Goal: Task Accomplishment & Management: Manage account settings

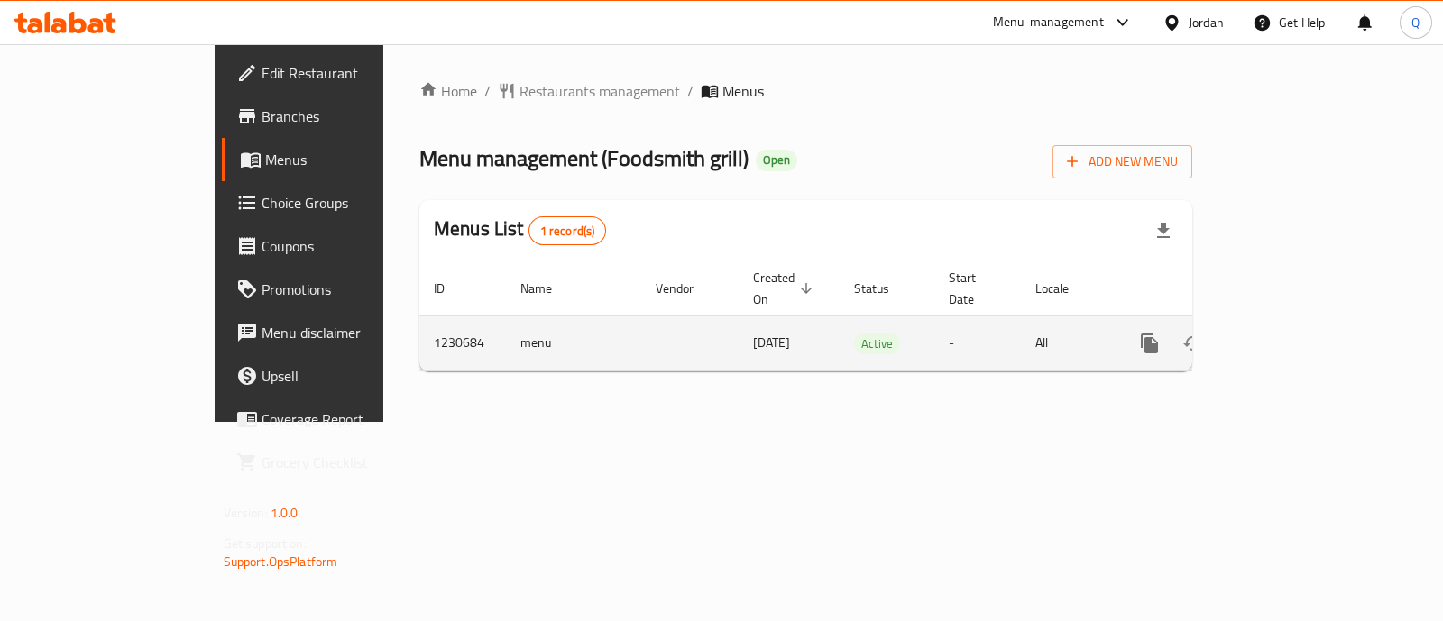
click at [1288, 336] on icon "enhanced table" at bounding box center [1280, 344] width 16 height 16
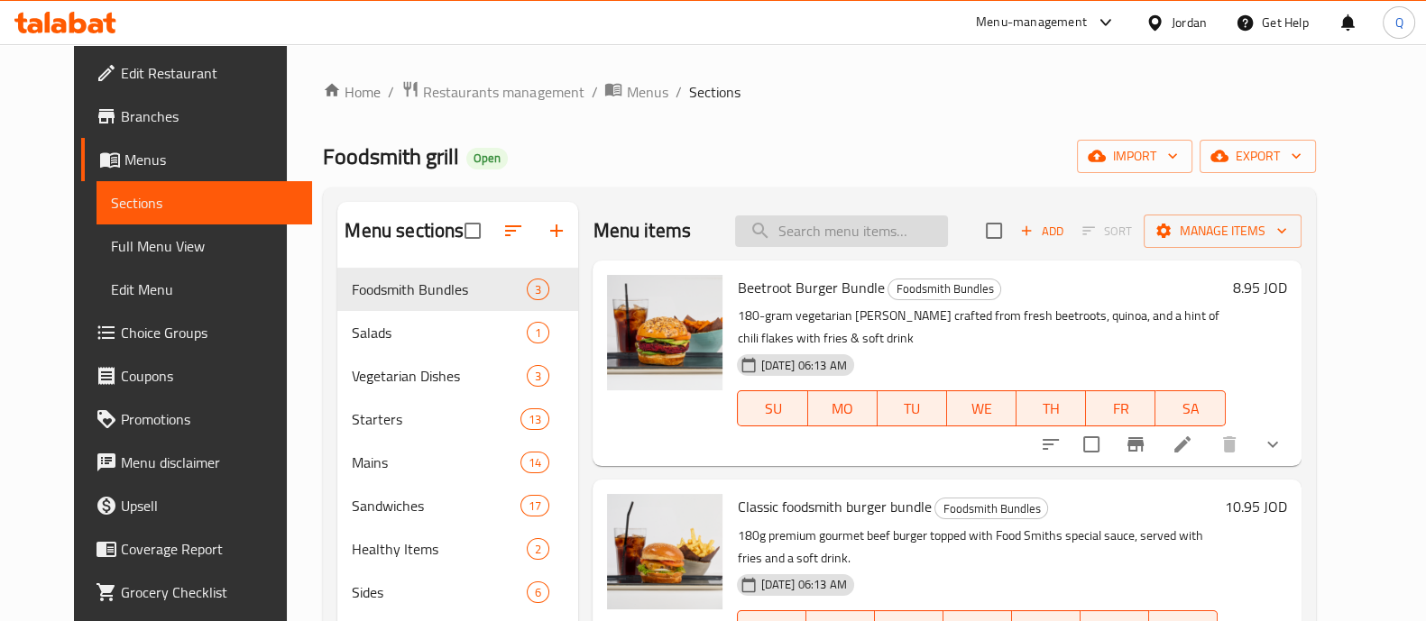
click at [830, 249] on div "Menu items Add Sort Manage items" at bounding box center [947, 231] width 708 height 59
click at [829, 236] on input "search" at bounding box center [841, 232] width 213 height 32
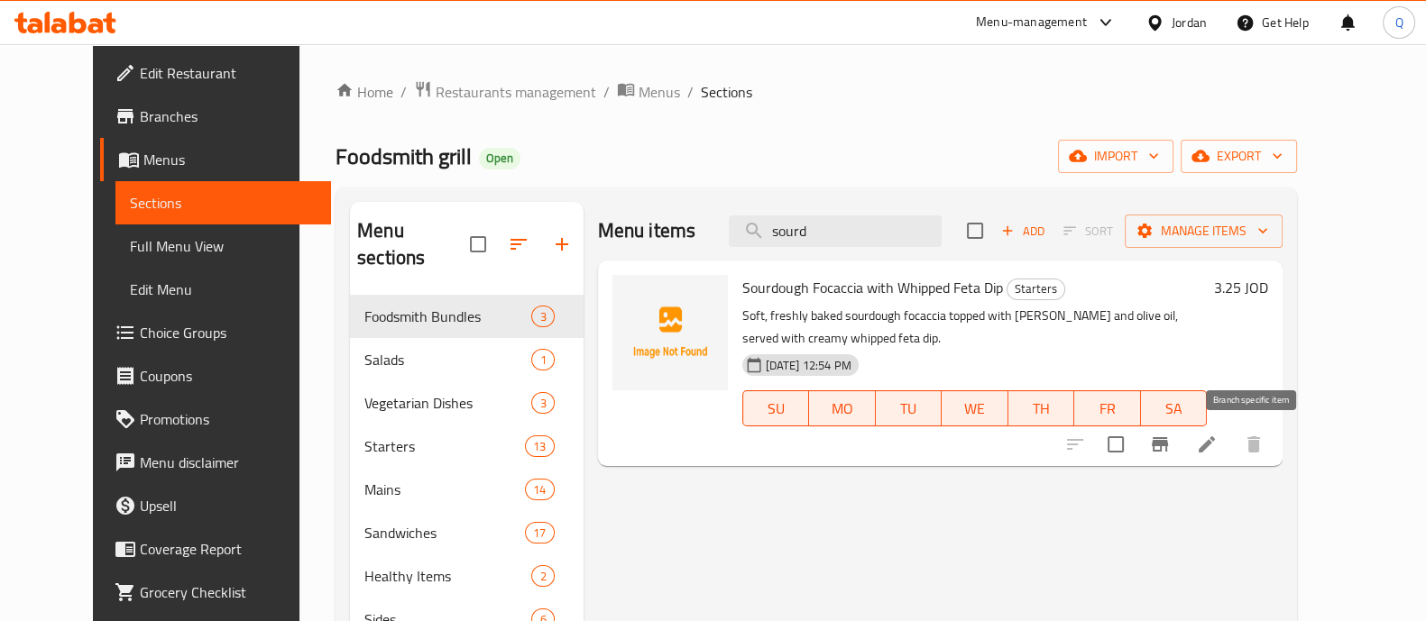
type input "sourd"
click at [1171, 448] on icon "Branch-specific-item" at bounding box center [1160, 445] width 22 height 22
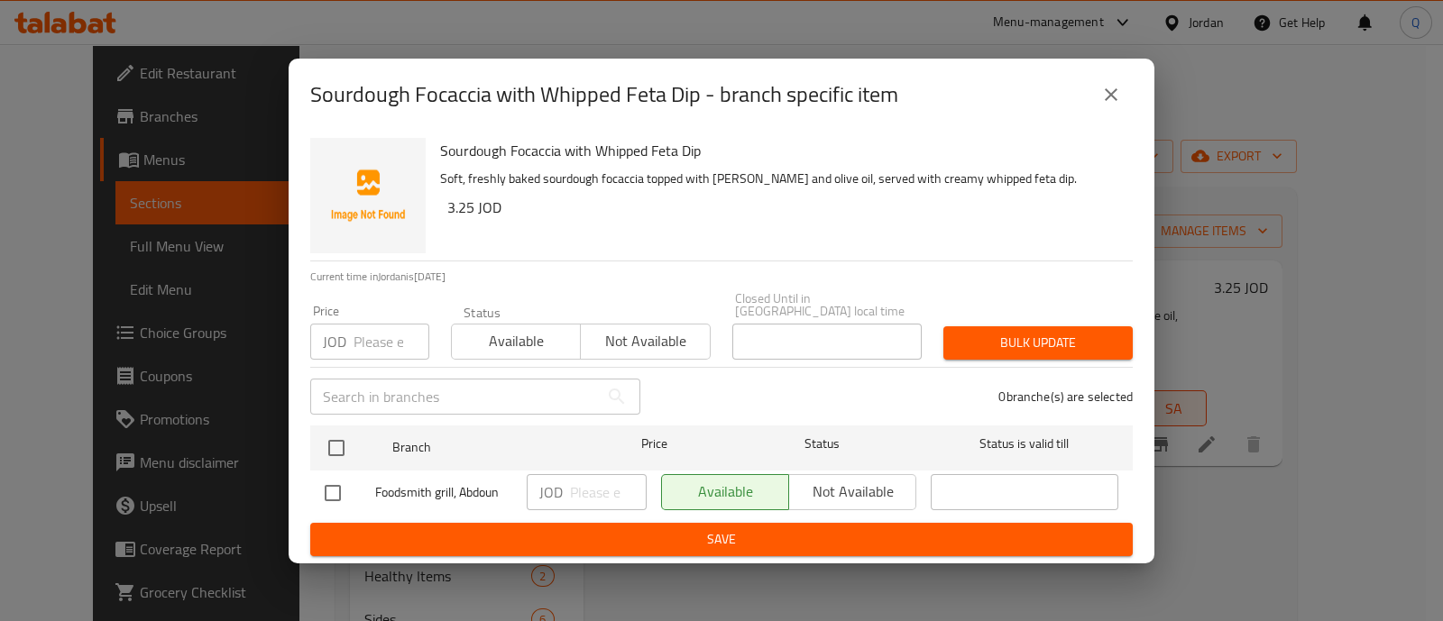
click at [831, 484] on div "Available Not available" at bounding box center [788, 492] width 255 height 36
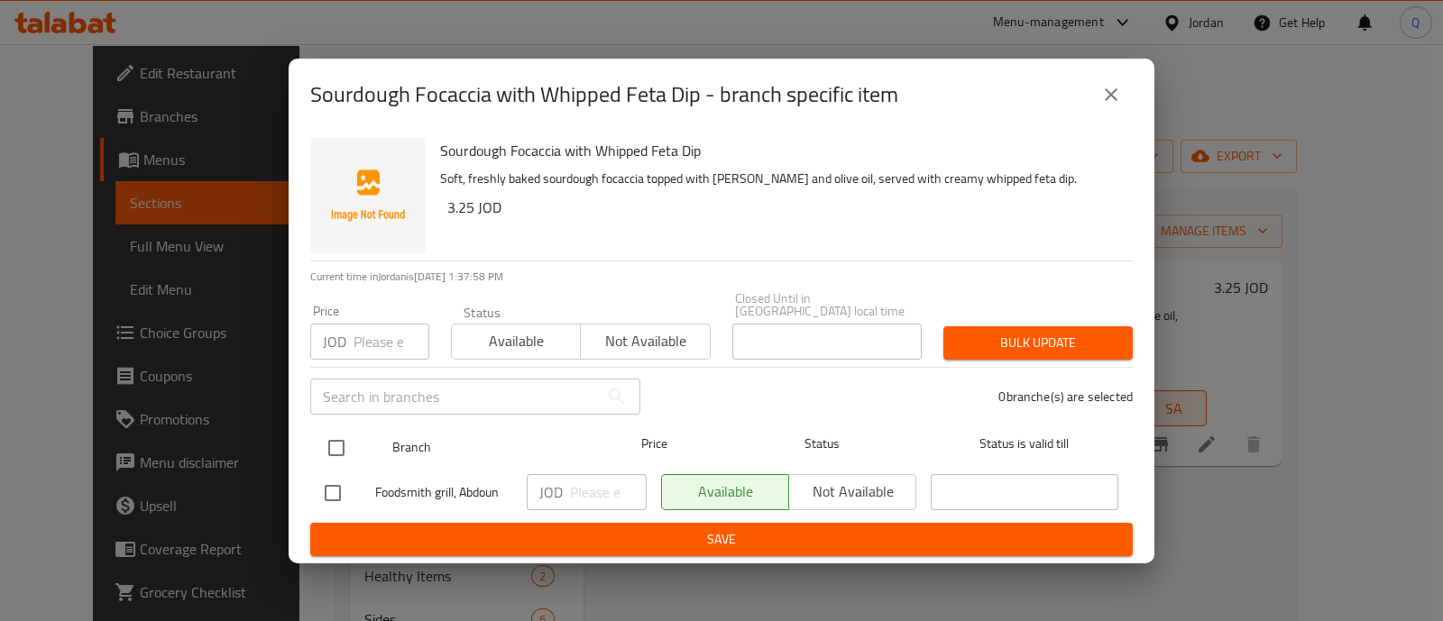
click at [345, 444] on input "checkbox" at bounding box center [336, 448] width 38 height 38
checkbox input "true"
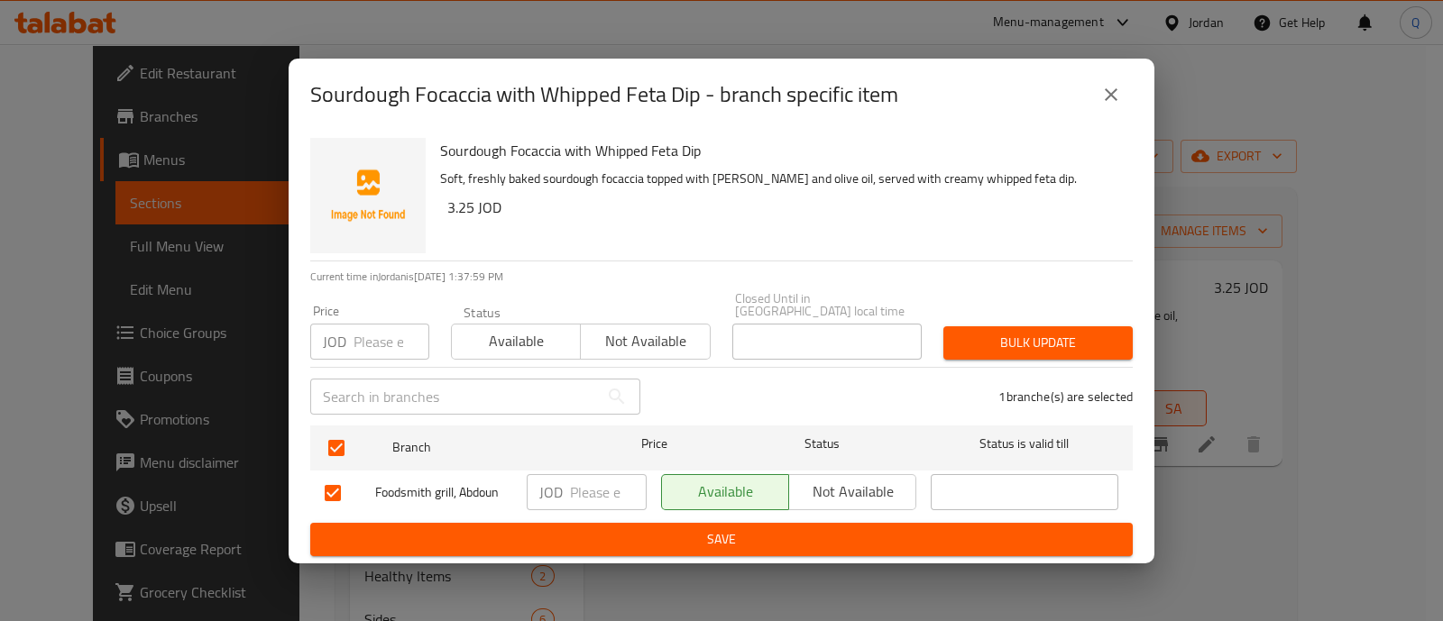
click at [837, 480] on span "Not available" at bounding box center [852, 492] width 113 height 26
click at [832, 529] on span "Save" at bounding box center [722, 540] width 794 height 23
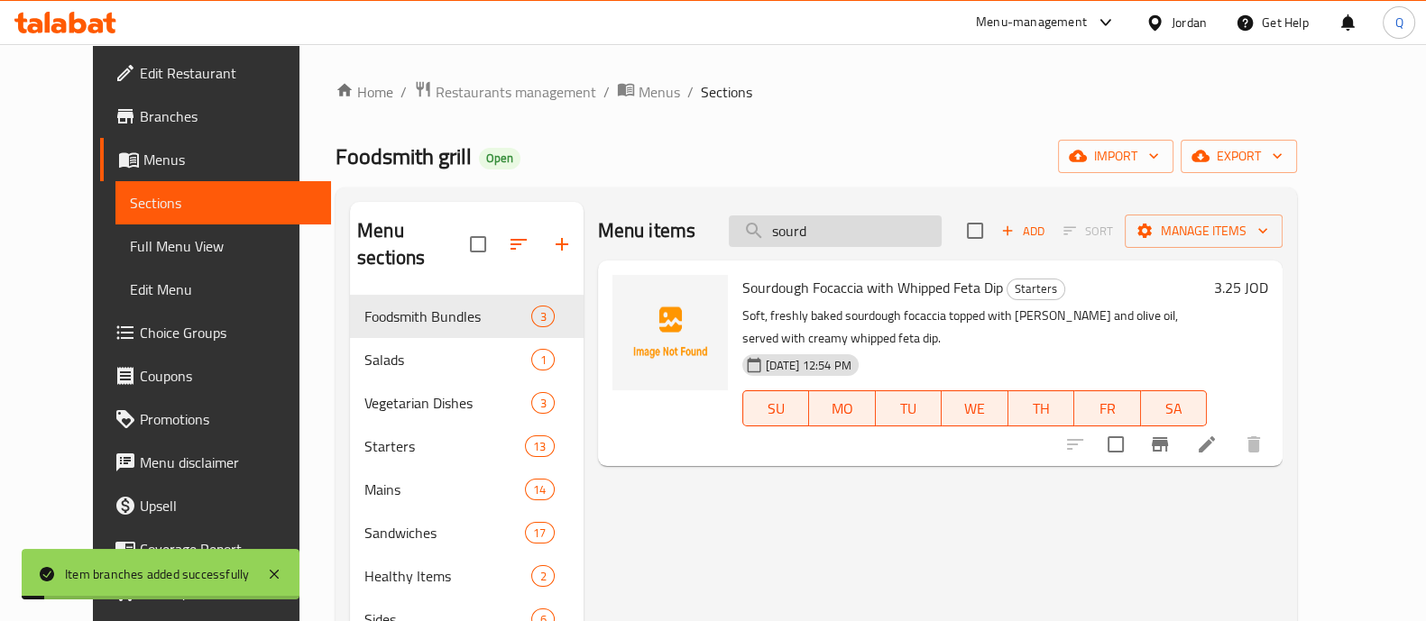
click at [843, 232] on input "sourd" at bounding box center [835, 232] width 213 height 32
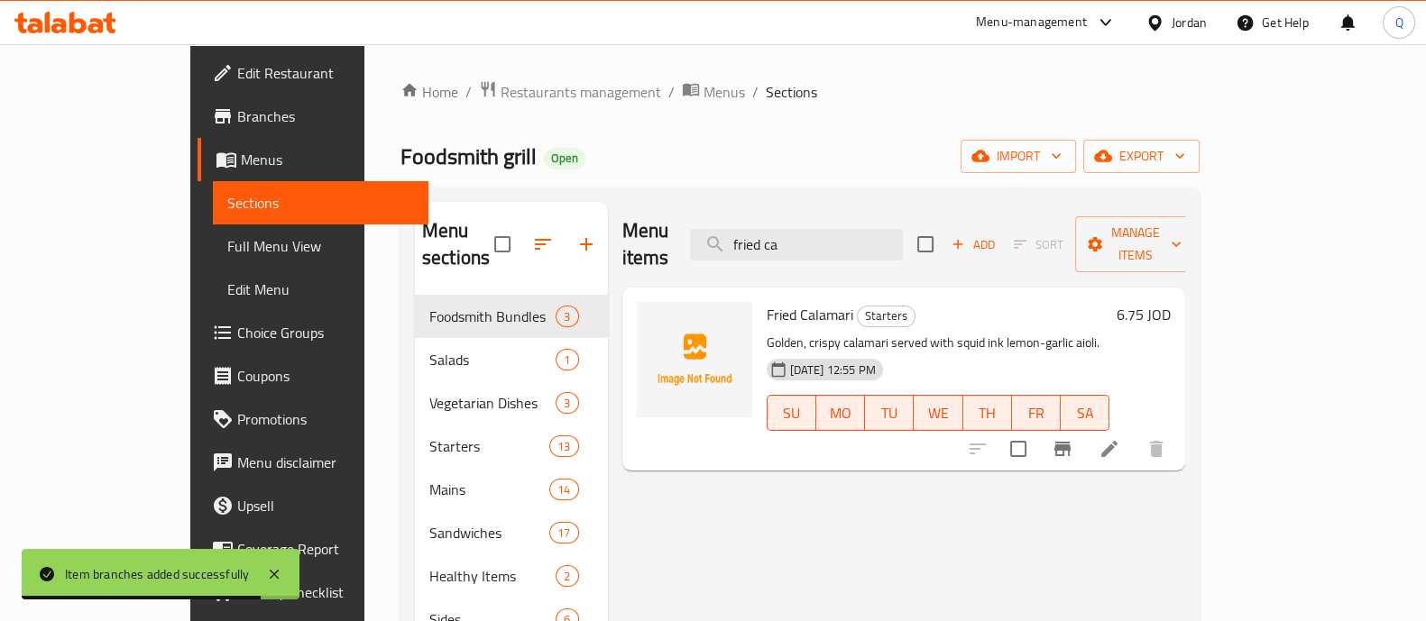
type input "fried ca"
click at [1120, 438] on icon at bounding box center [1110, 449] width 22 height 22
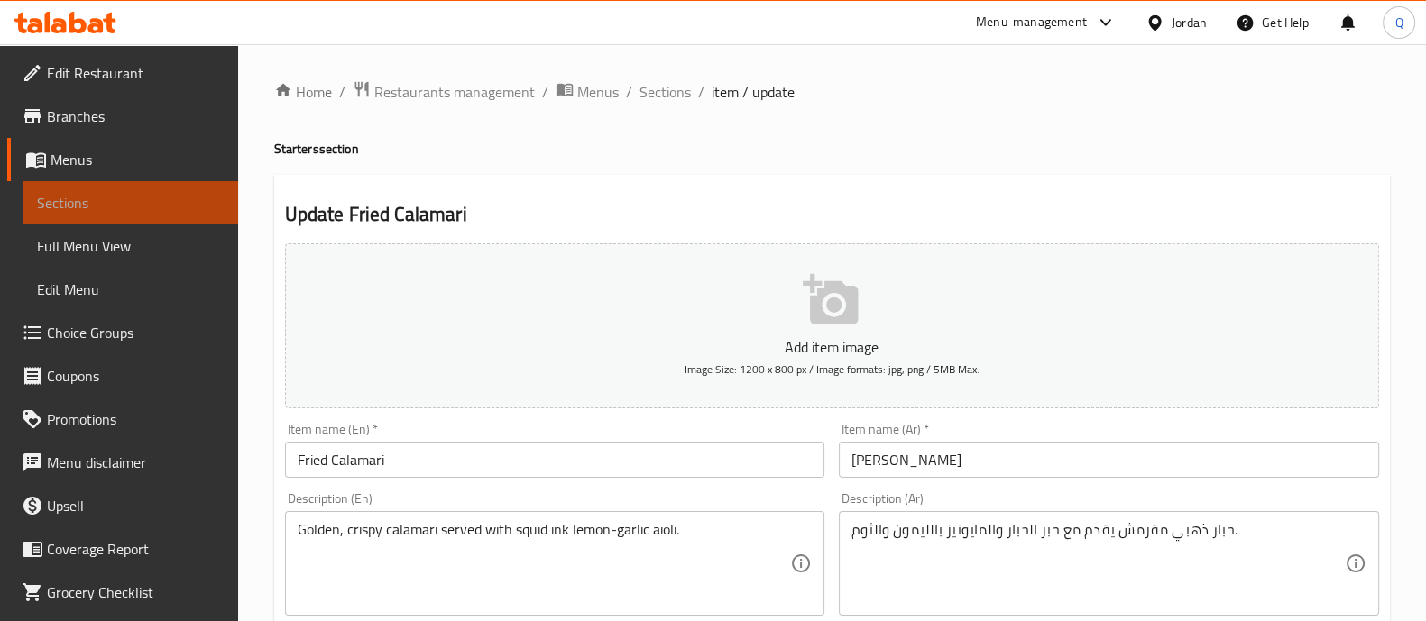
click at [186, 207] on span "Sections" at bounding box center [130, 203] width 187 height 22
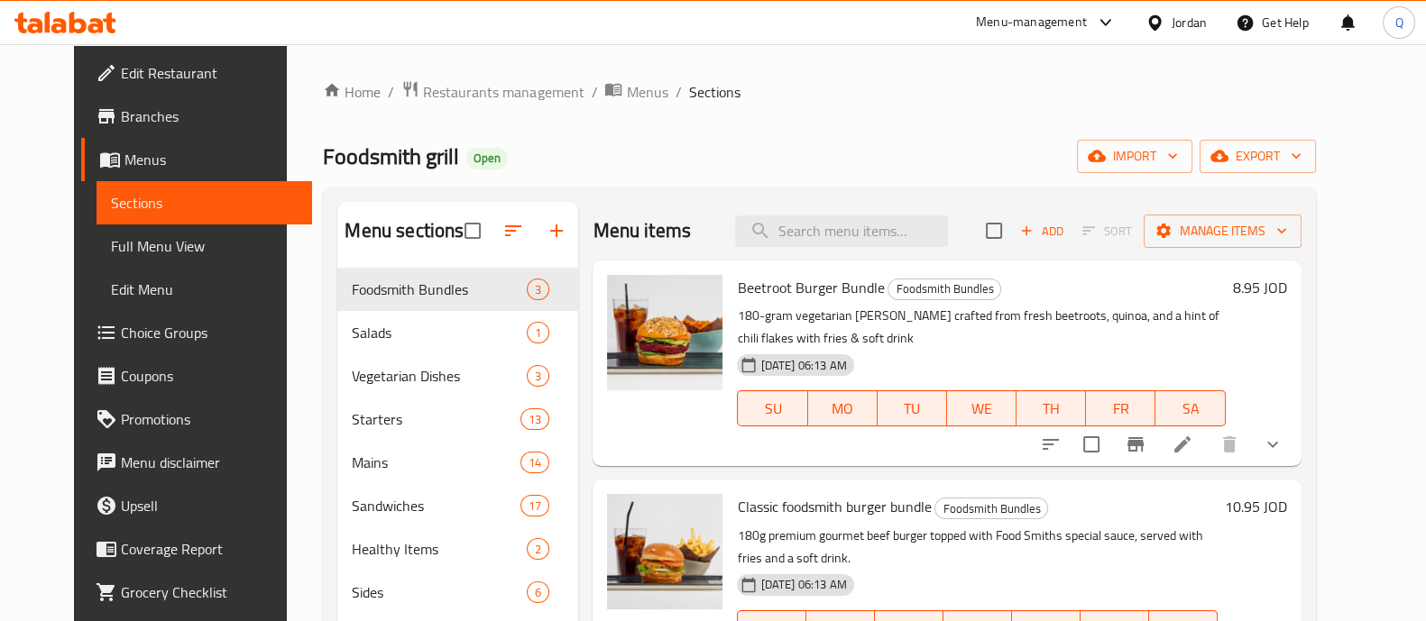
click at [821, 209] on div "Menu items Add Sort Manage items" at bounding box center [947, 231] width 708 height 59
click at [821, 237] on input "search" at bounding box center [841, 232] width 213 height 32
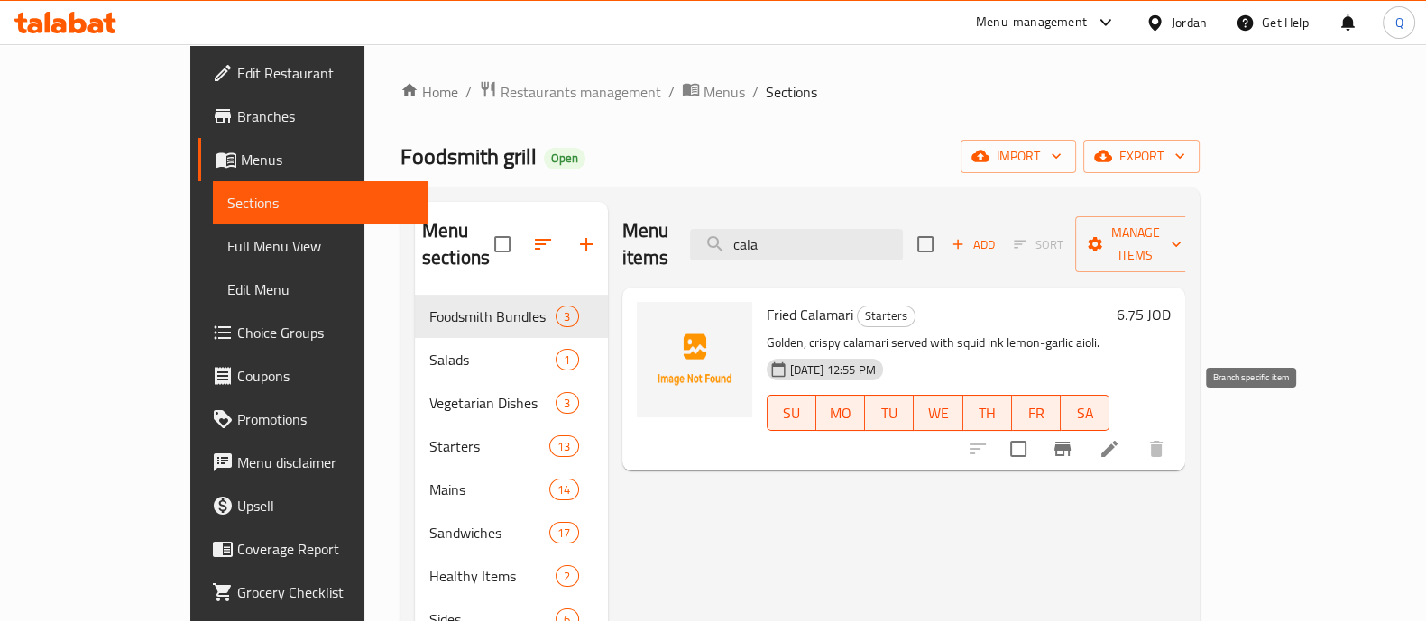
type input "cala"
click at [1071, 442] on icon "Branch-specific-item" at bounding box center [1062, 449] width 16 height 14
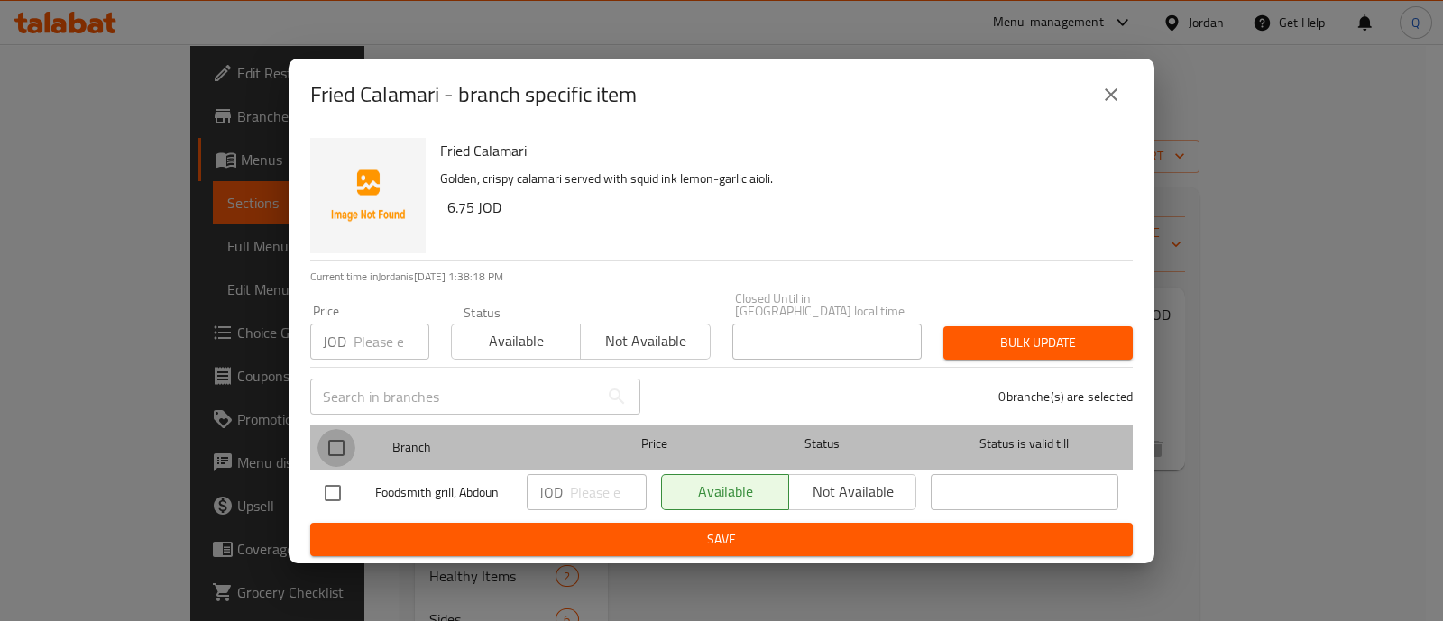
click at [347, 430] on input "checkbox" at bounding box center [336, 448] width 38 height 38
checkbox input "true"
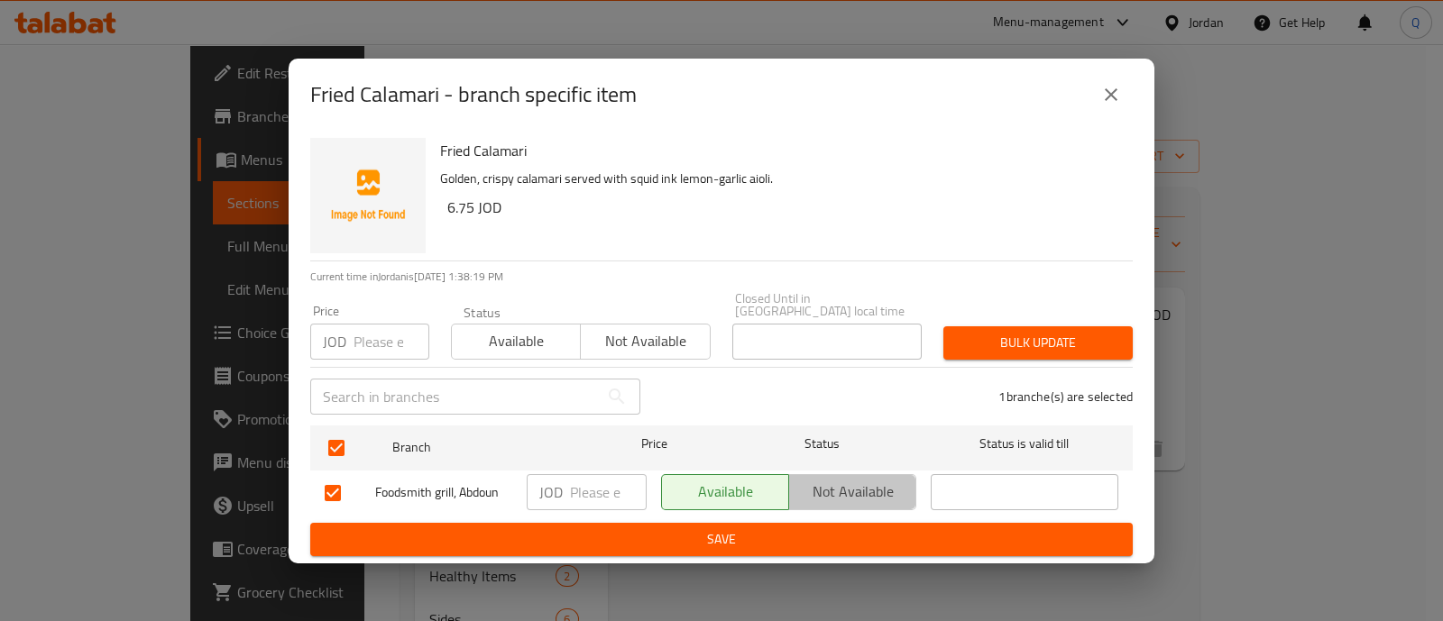
click at [845, 500] on button "Not available" at bounding box center [852, 492] width 128 height 36
click at [833, 529] on span "Save" at bounding box center [722, 540] width 794 height 23
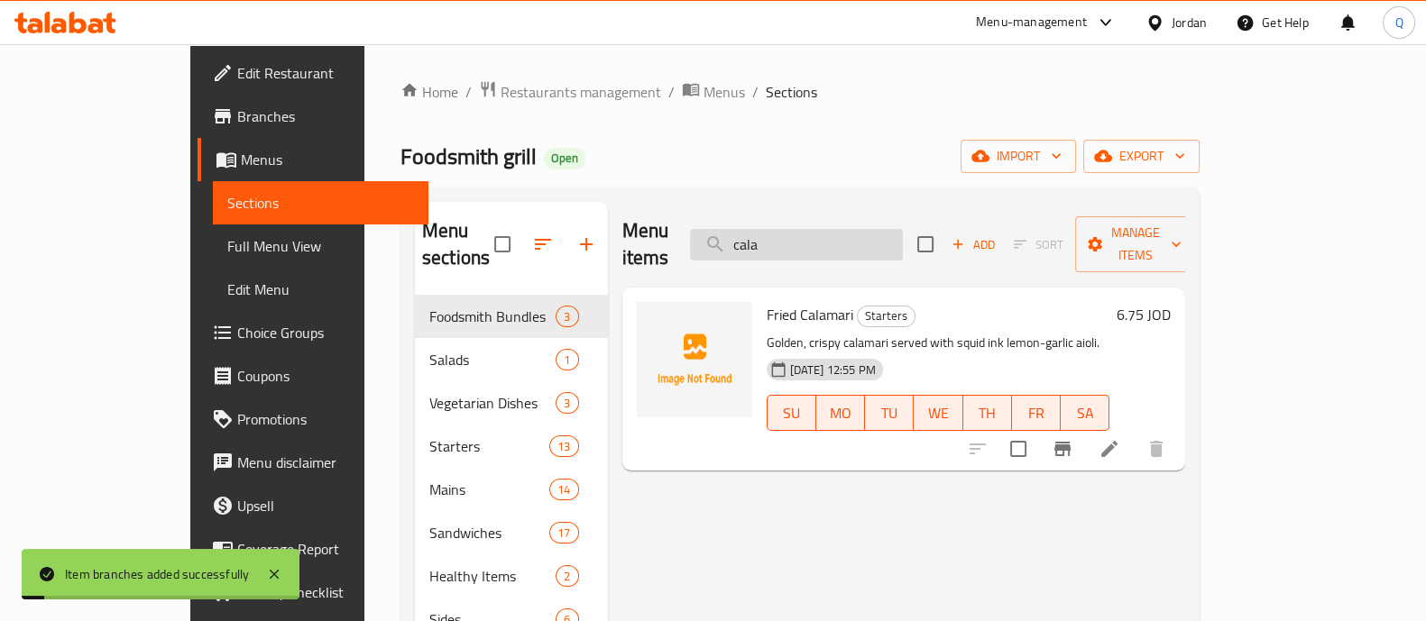
click at [837, 232] on input "cala" at bounding box center [796, 245] width 213 height 32
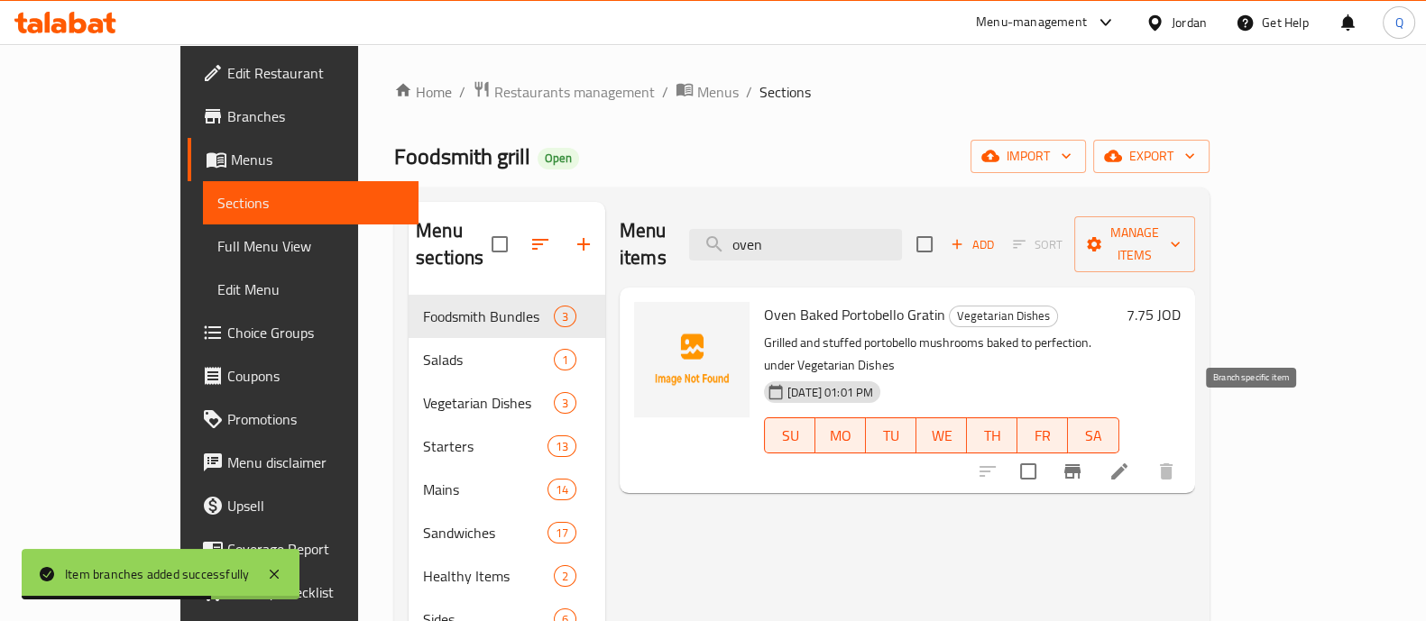
type input "oven"
click at [1080, 464] on icon "Branch-specific-item" at bounding box center [1072, 471] width 16 height 14
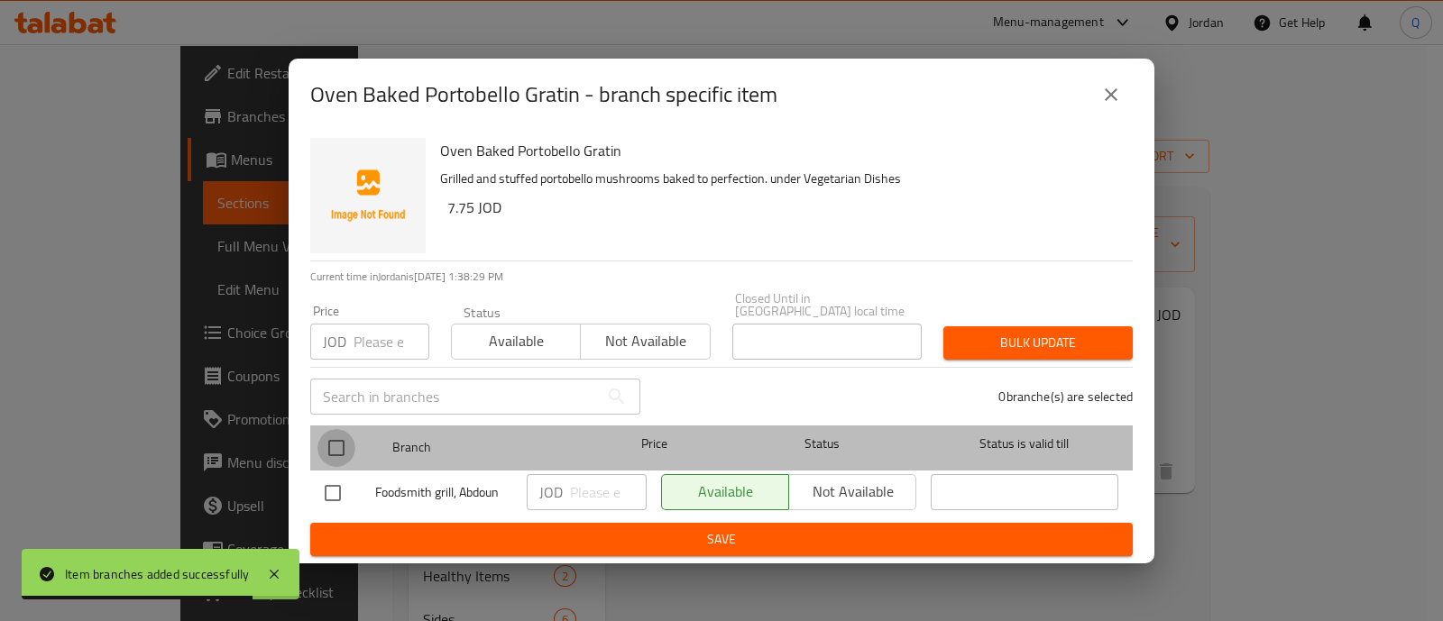
click at [349, 456] on input "checkbox" at bounding box center [336, 448] width 38 height 38
checkbox input "true"
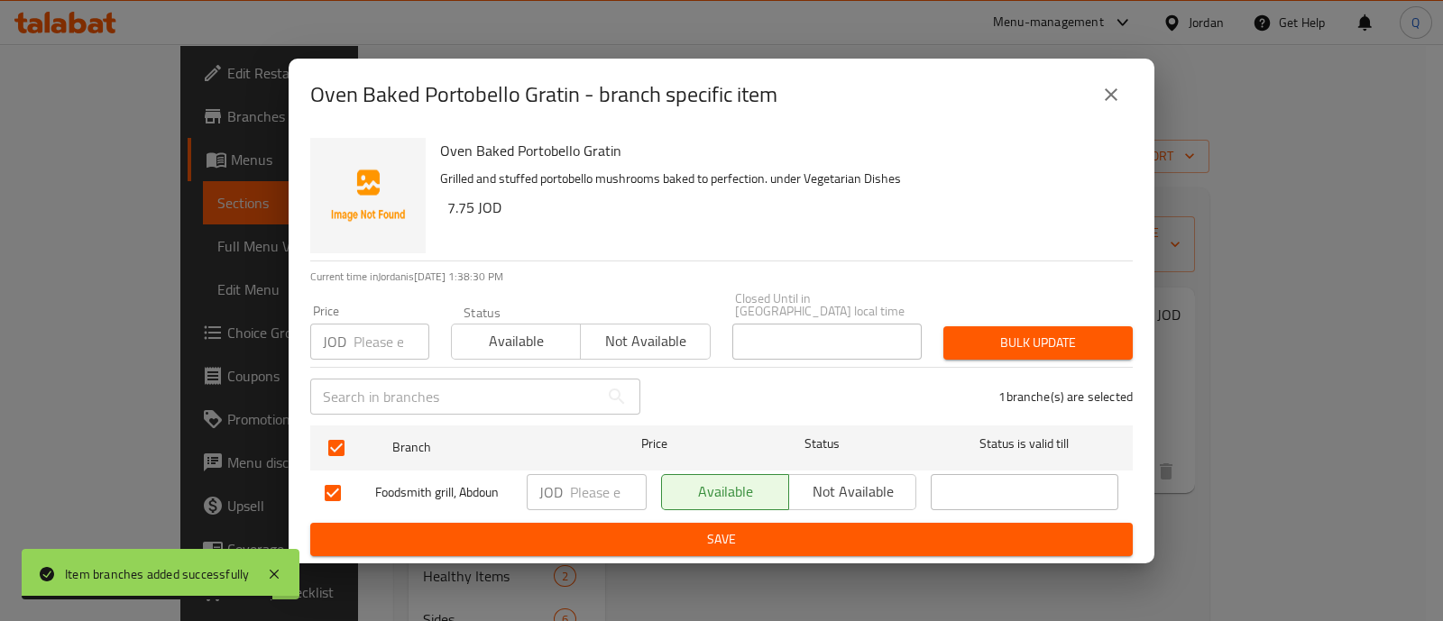
click at [785, 495] on button "Available" at bounding box center [725, 492] width 128 height 36
click at [804, 493] on span "Not available" at bounding box center [852, 492] width 113 height 26
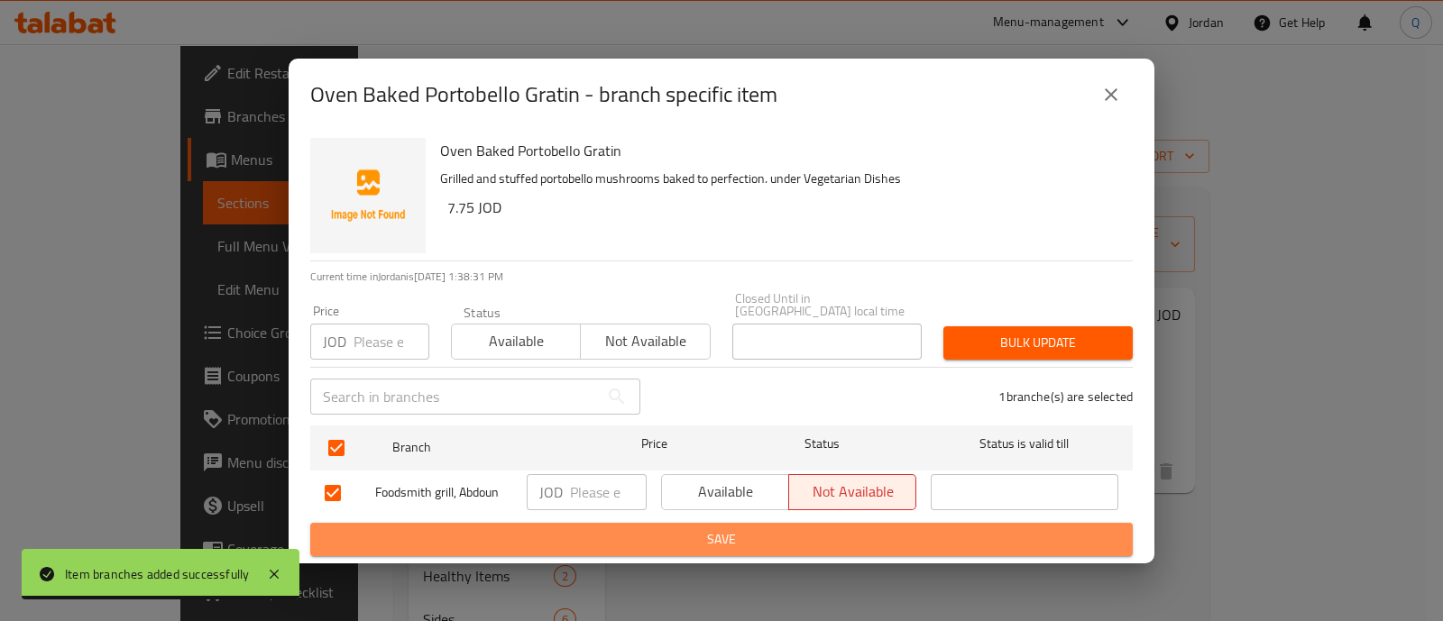
click at [806, 529] on span "Save" at bounding box center [722, 540] width 794 height 23
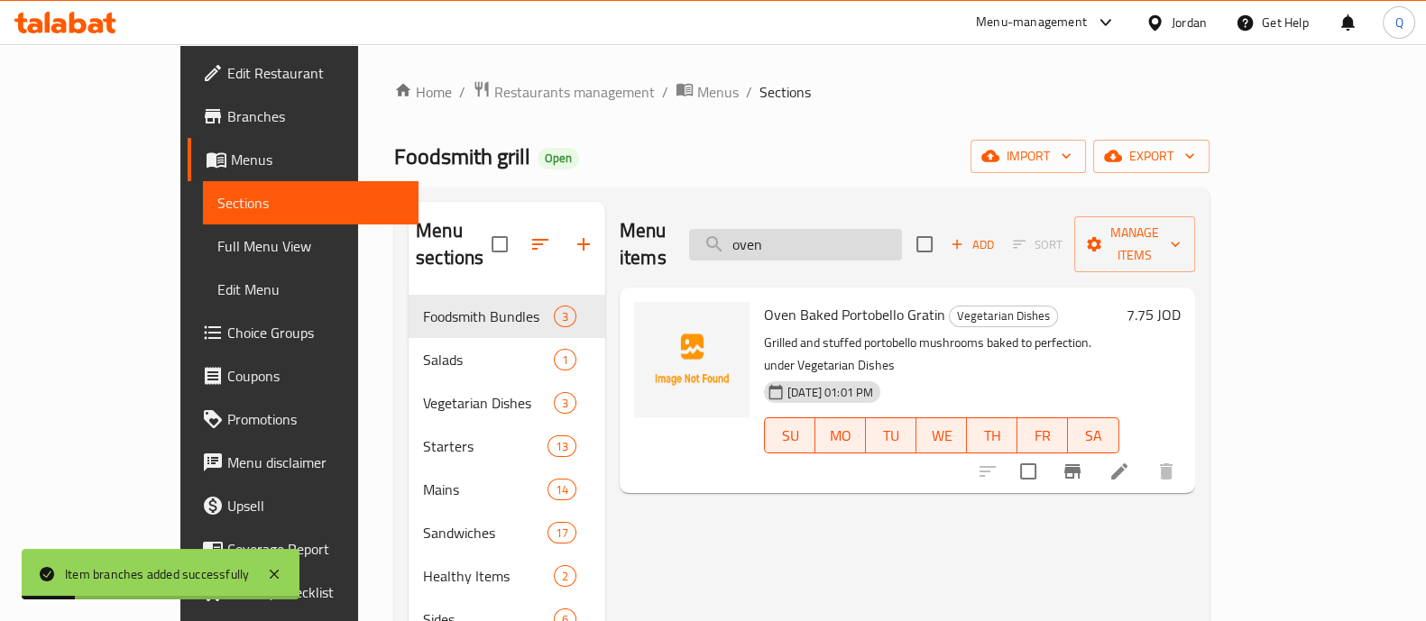
click at [862, 229] on input "oven" at bounding box center [795, 245] width 213 height 32
click at [848, 241] on input "oven" at bounding box center [795, 245] width 213 height 32
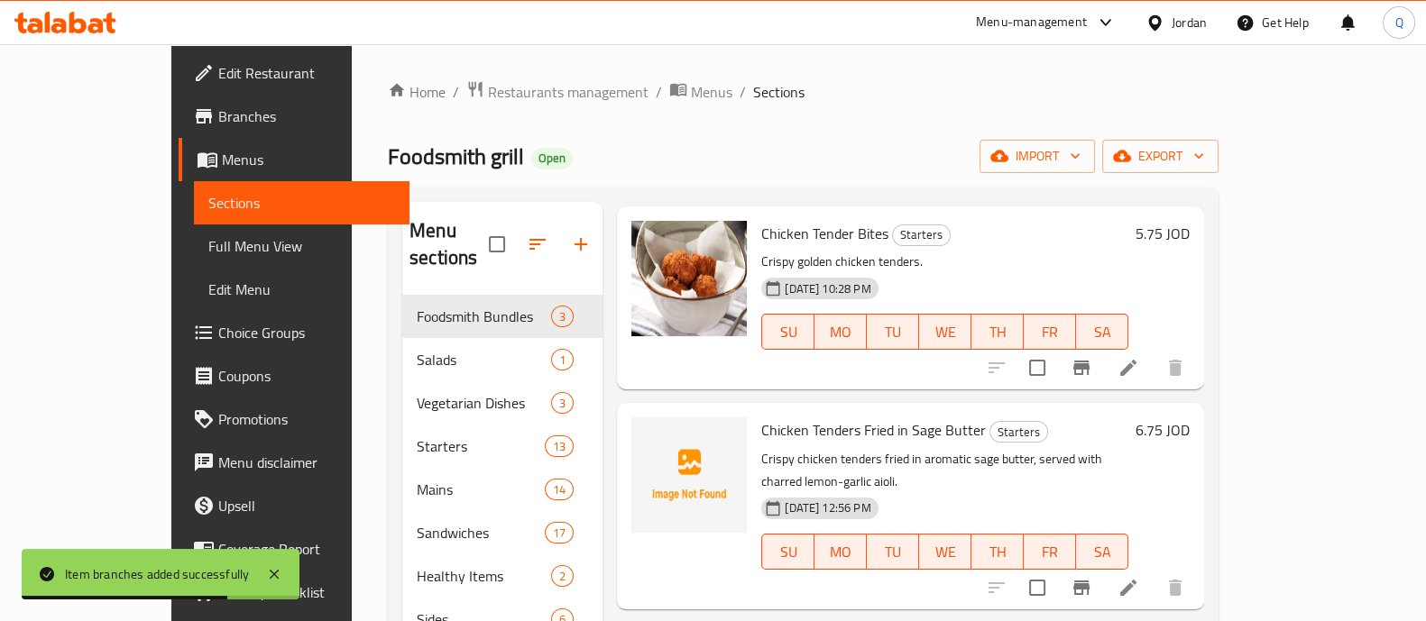
scroll to position [225, 0]
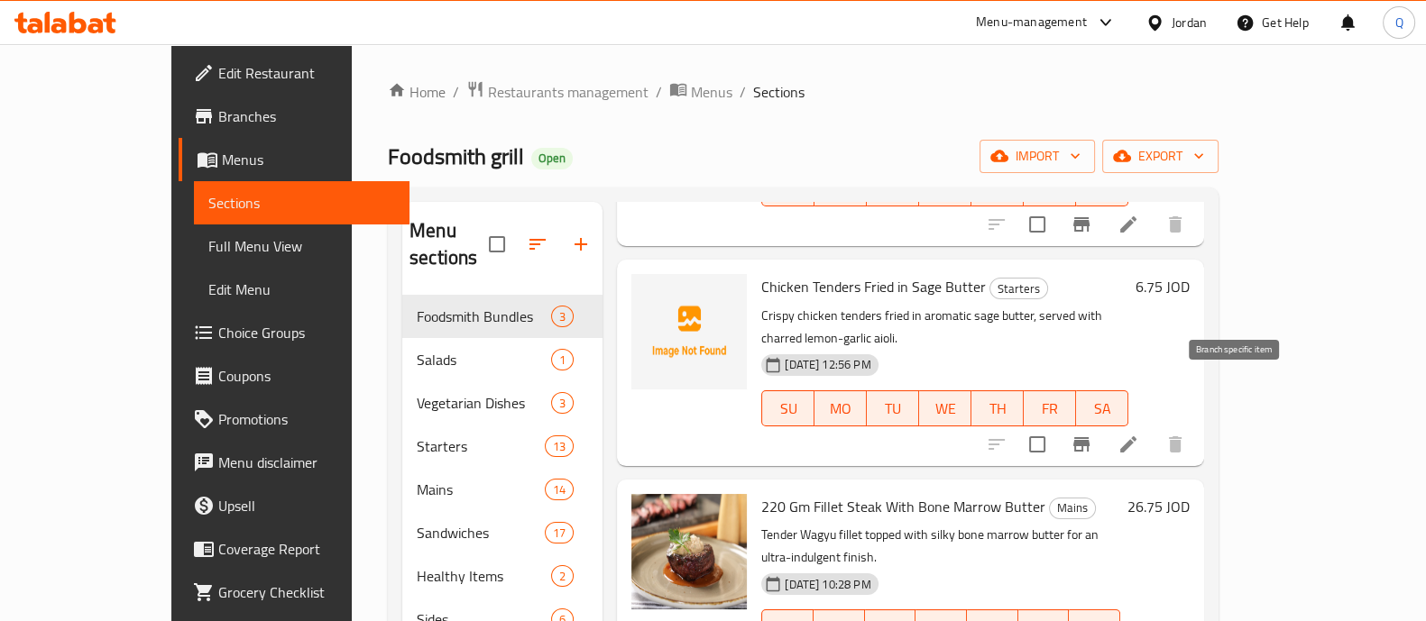
type input "tende"
click at [1089, 437] on icon "Branch-specific-item" at bounding box center [1081, 444] width 16 height 14
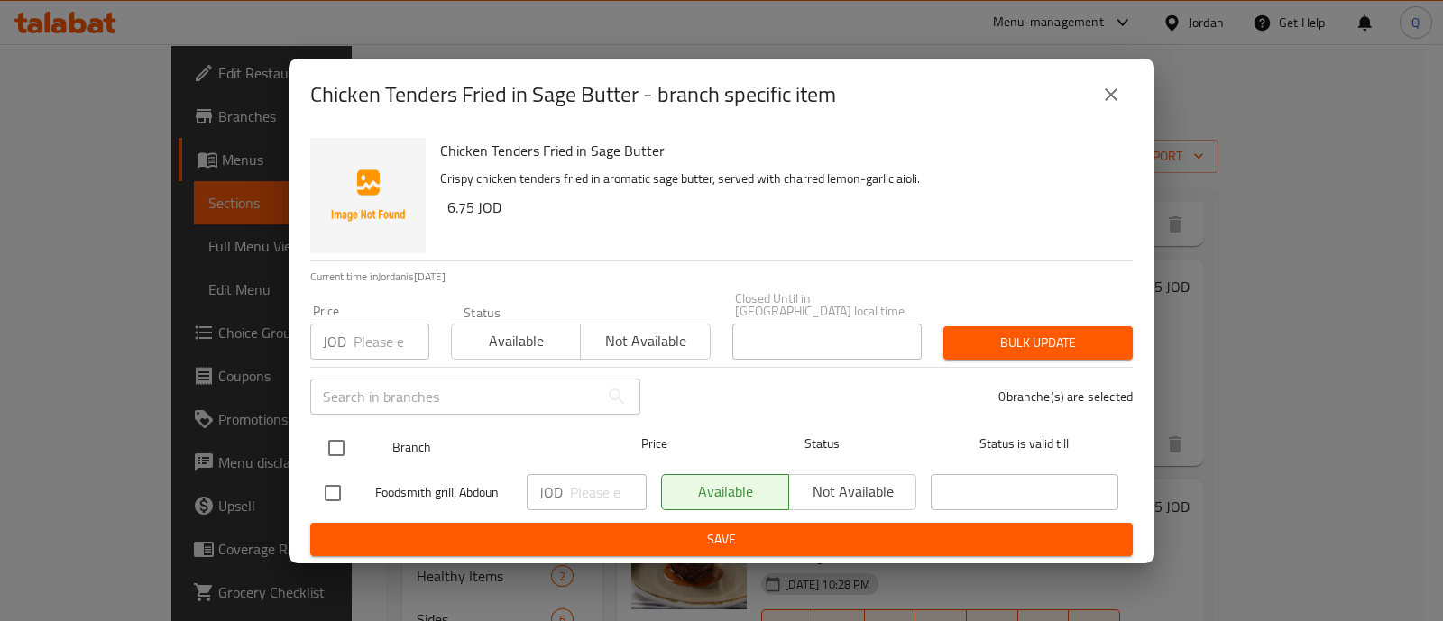
click at [333, 439] on input "checkbox" at bounding box center [336, 448] width 38 height 38
checkbox input "true"
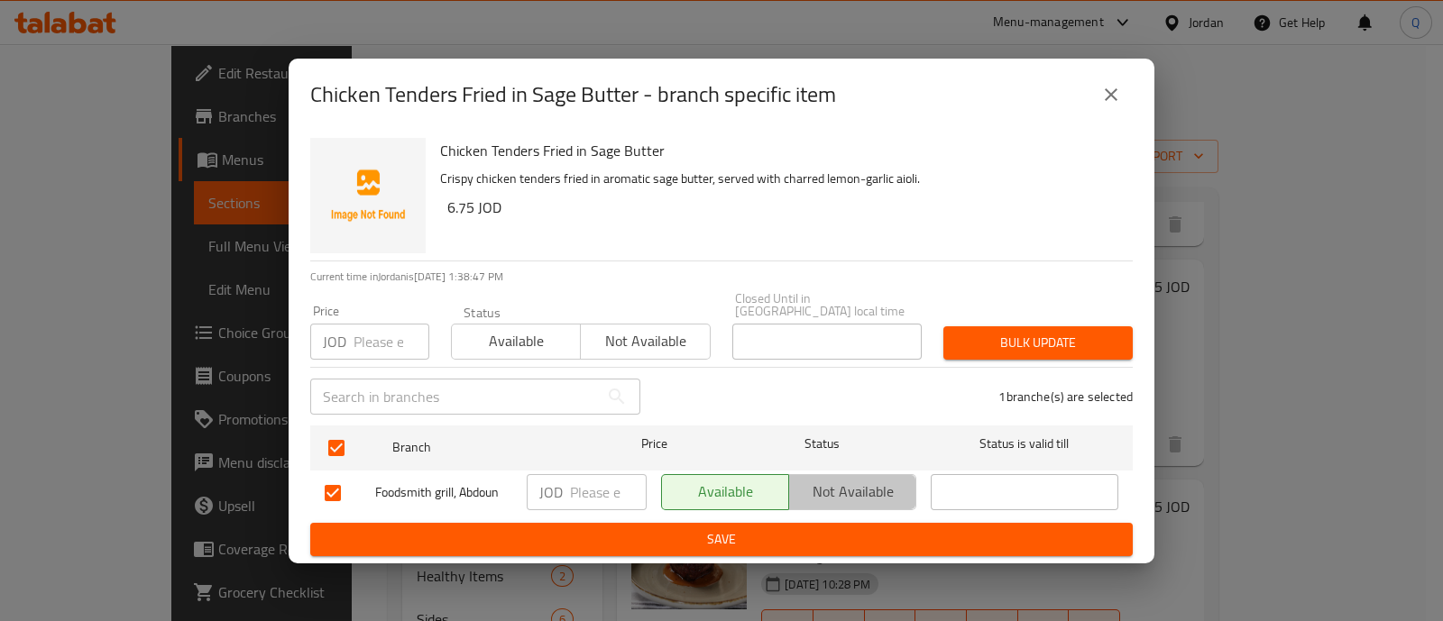
click at [843, 479] on span "Not available" at bounding box center [852, 492] width 113 height 26
click at [823, 529] on span "Save" at bounding box center [722, 540] width 794 height 23
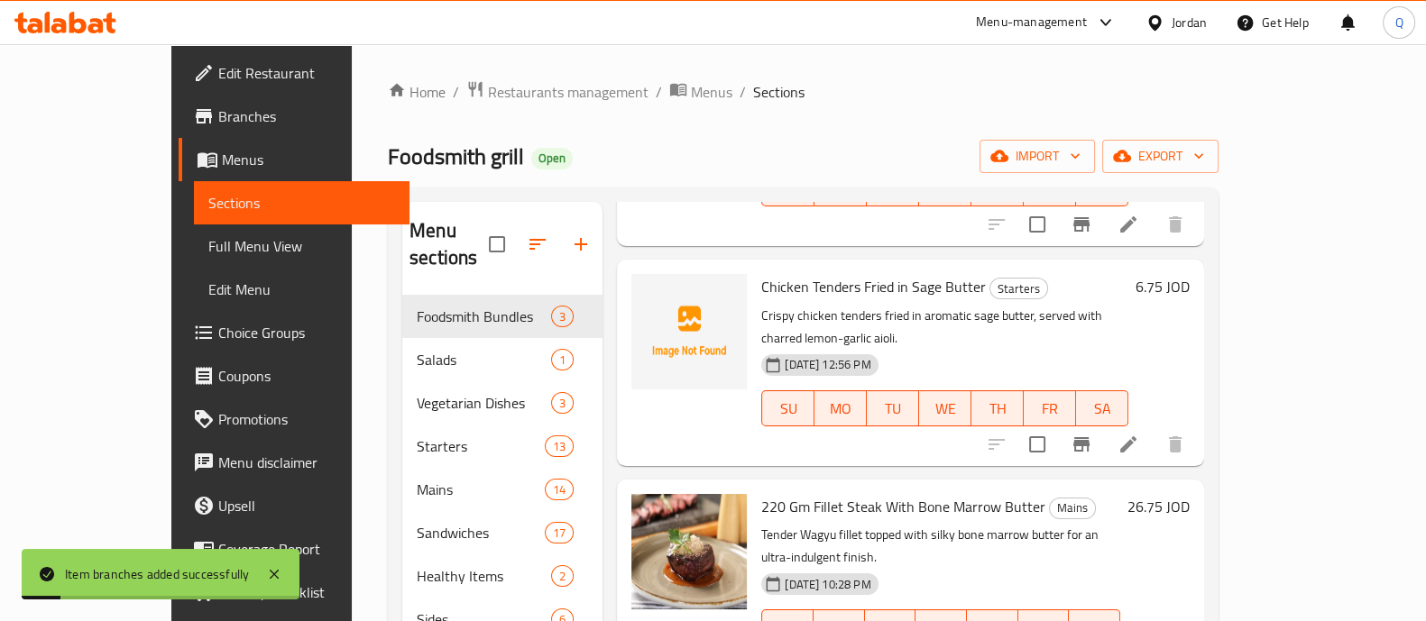
scroll to position [0, 0]
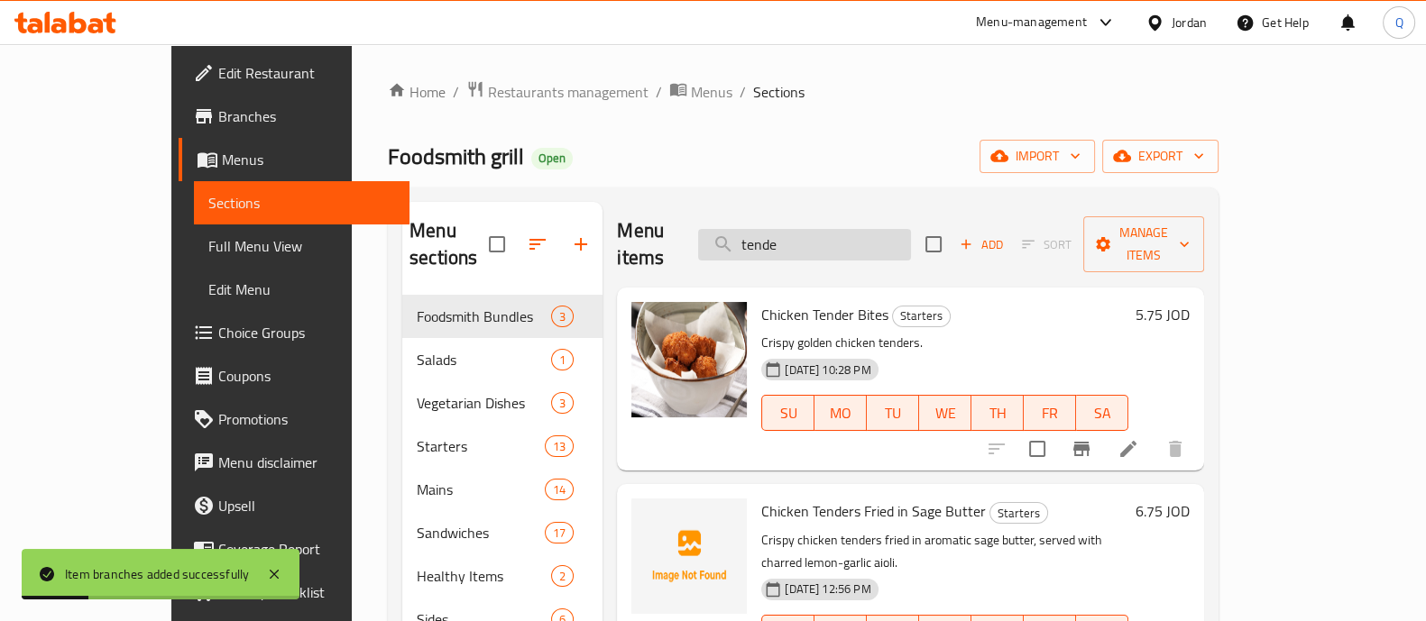
click at [864, 229] on input "tende" at bounding box center [804, 245] width 213 height 32
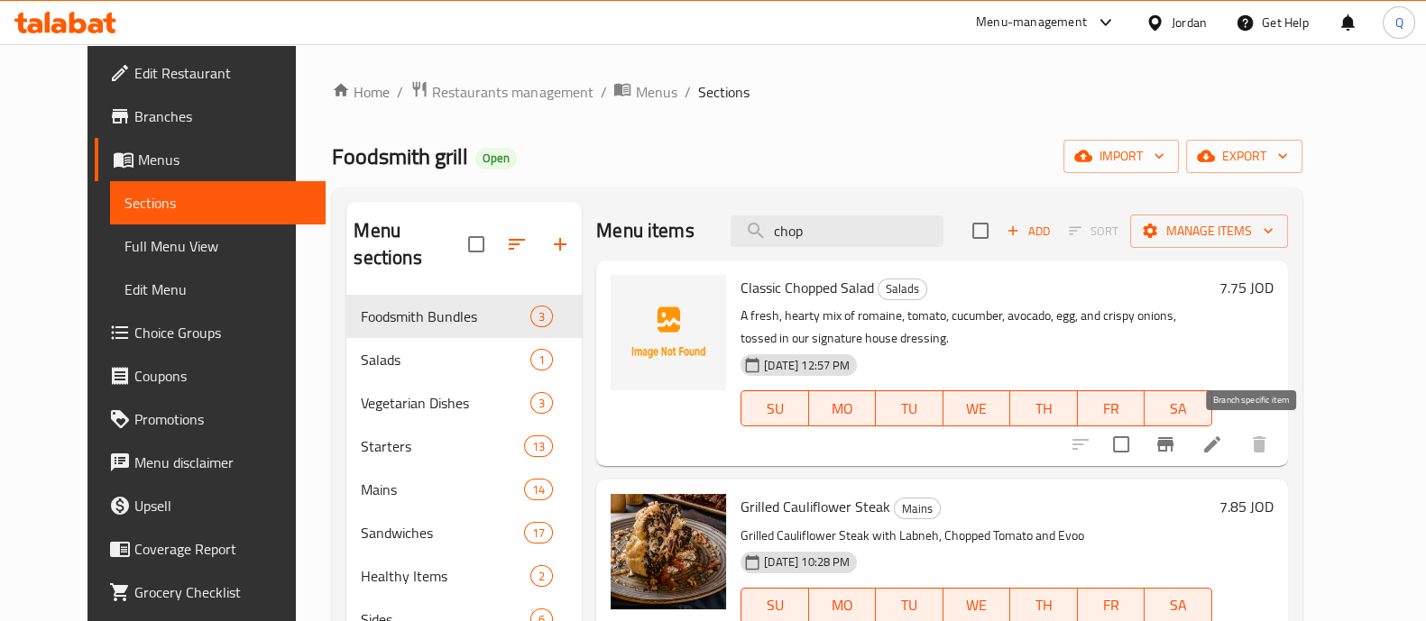
type input "chop"
click at [1176, 453] on icon "Branch-specific-item" at bounding box center [1165, 445] width 22 height 22
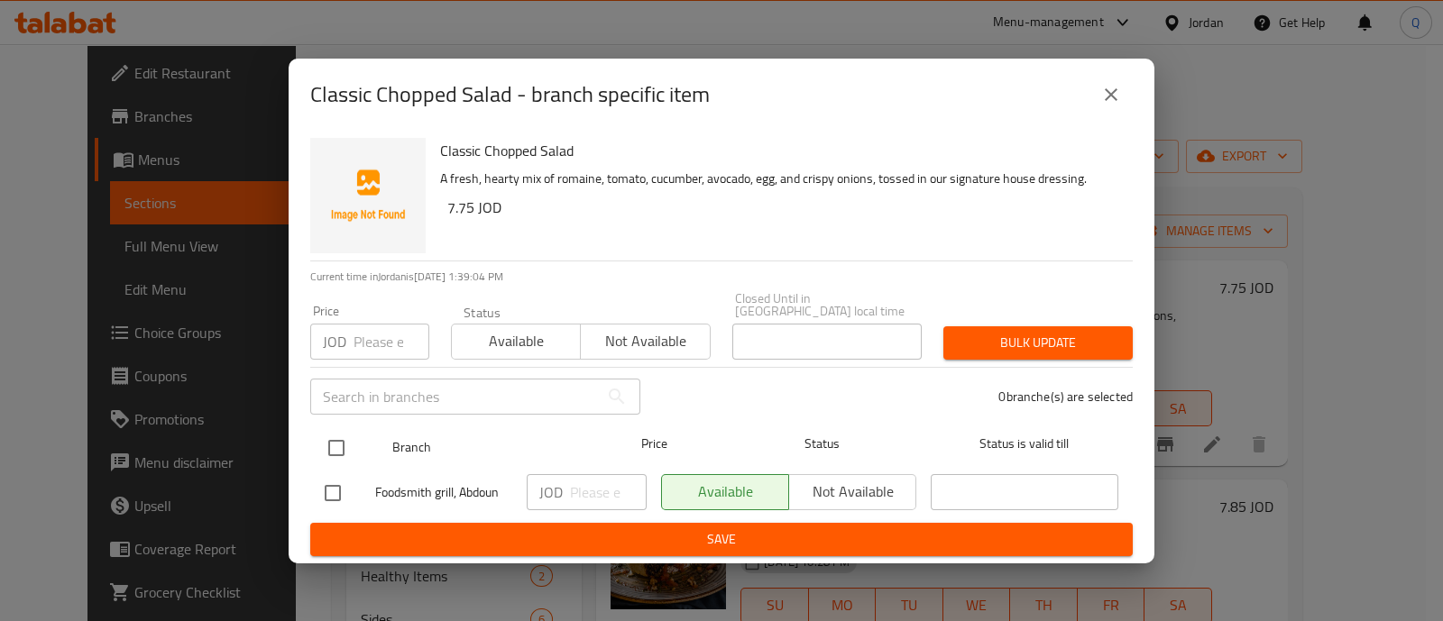
click at [356, 437] on div at bounding box center [351, 448] width 68 height 52
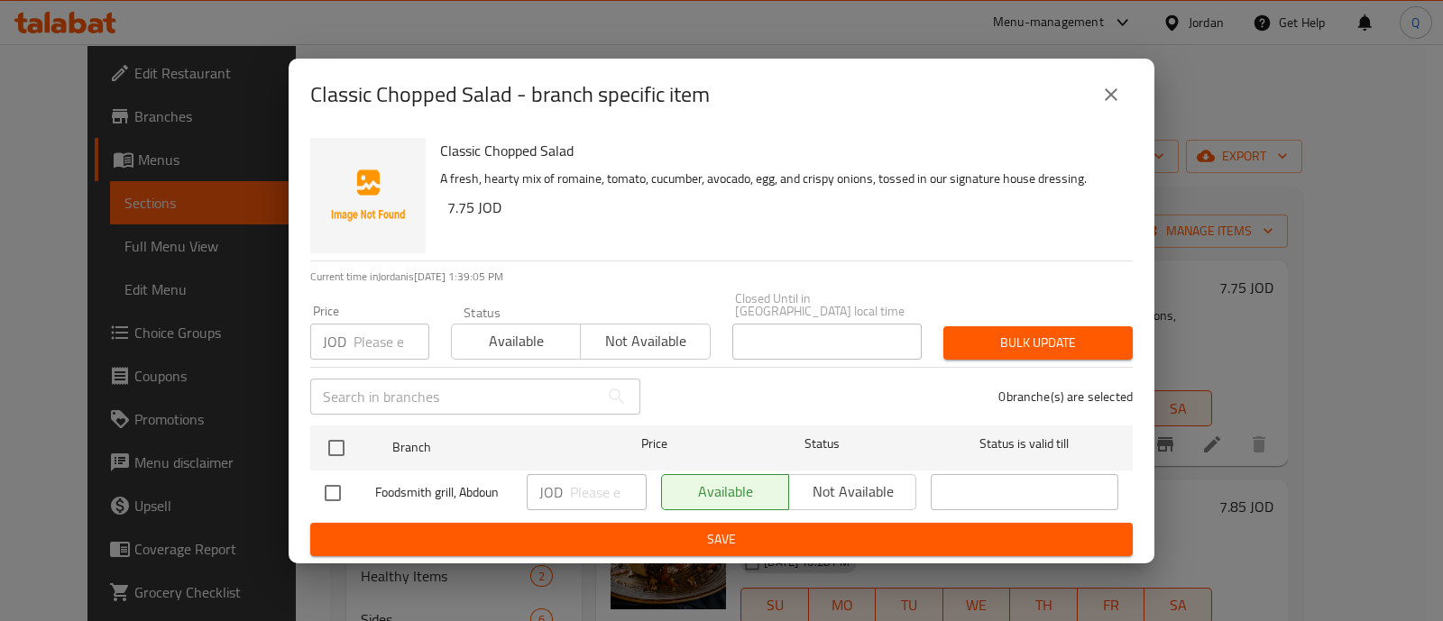
click at [821, 485] on div "Available Not available" at bounding box center [788, 492] width 255 height 36
click at [370, 487] on div at bounding box center [350, 493] width 51 height 38
click at [336, 487] on input "checkbox" at bounding box center [333, 493] width 38 height 38
checkbox input "true"
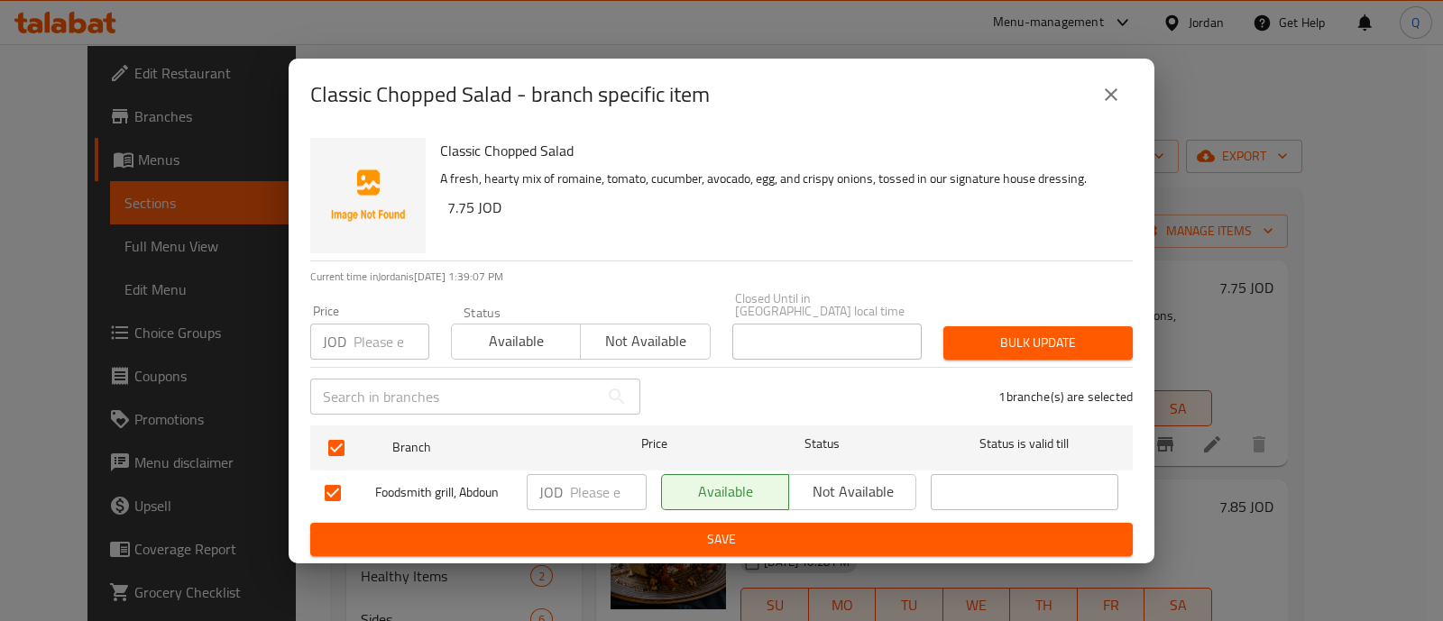
click at [806, 485] on span "Not available" at bounding box center [852, 492] width 113 height 26
click at [795, 543] on span "Save" at bounding box center [722, 540] width 794 height 23
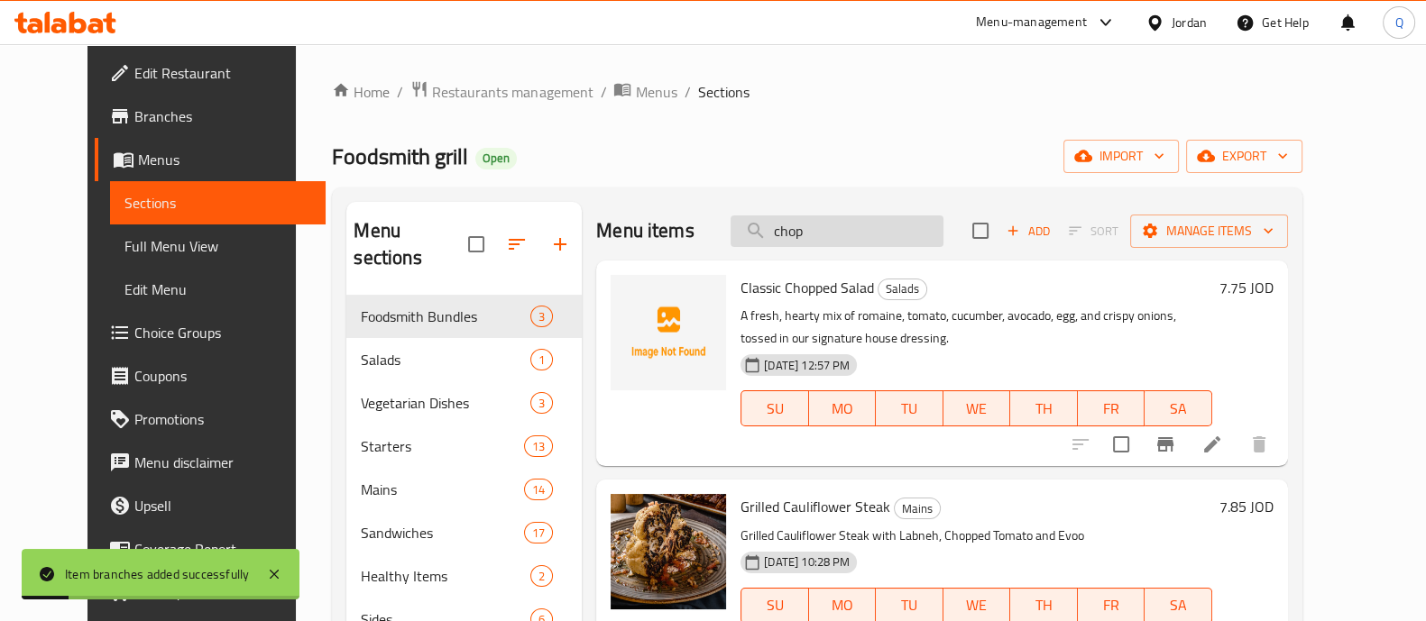
click at [851, 246] on input "chop" at bounding box center [837, 232] width 213 height 32
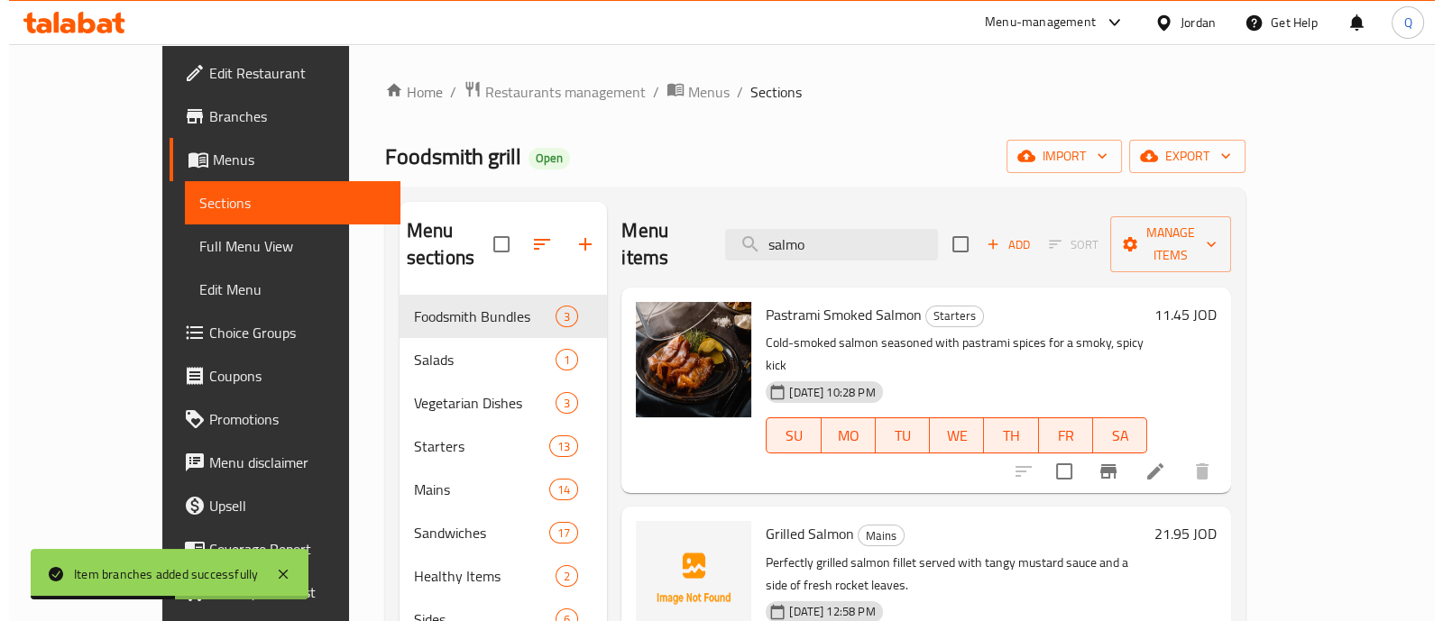
scroll to position [14, 0]
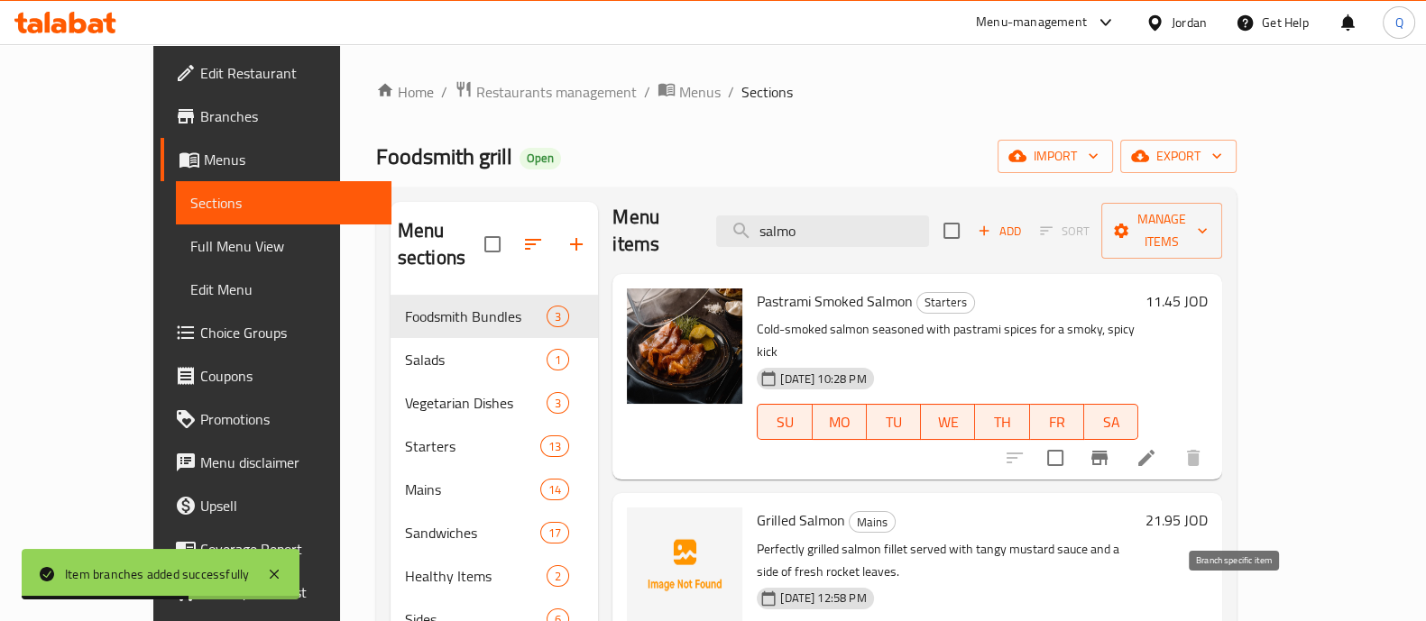
type input "salmo"
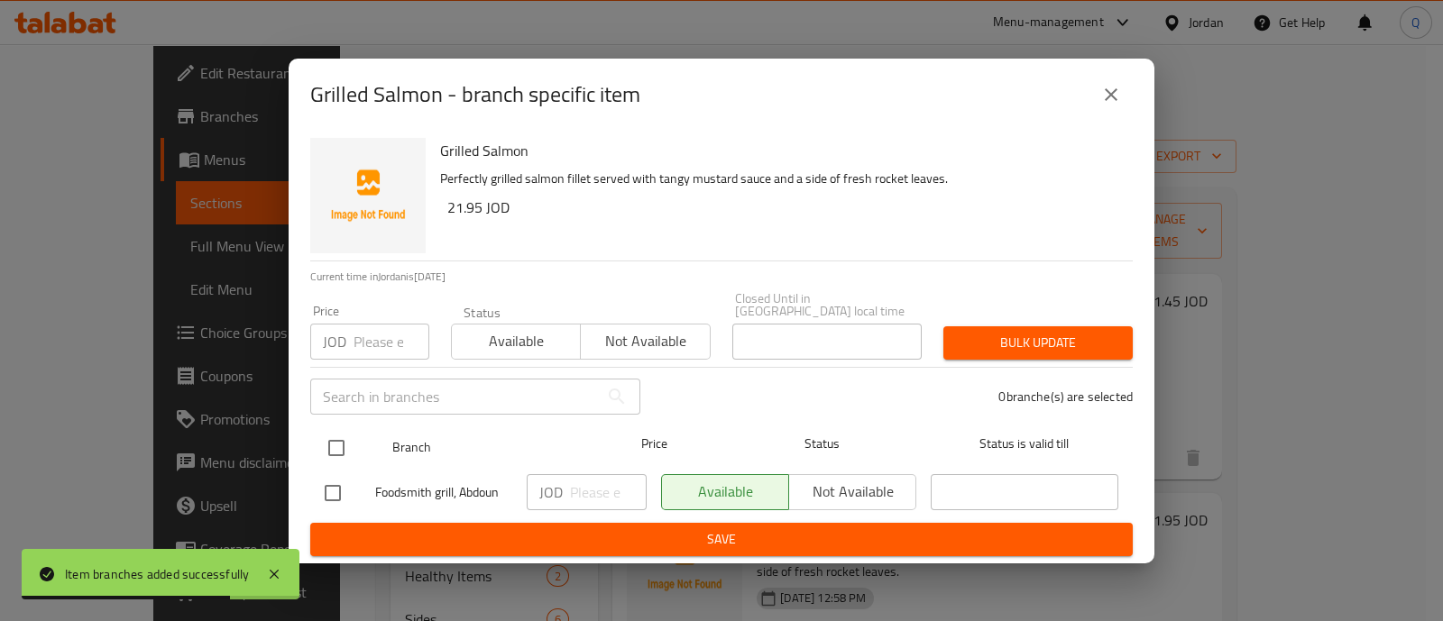
click at [337, 443] on input "checkbox" at bounding box center [336, 448] width 38 height 38
checkbox input "true"
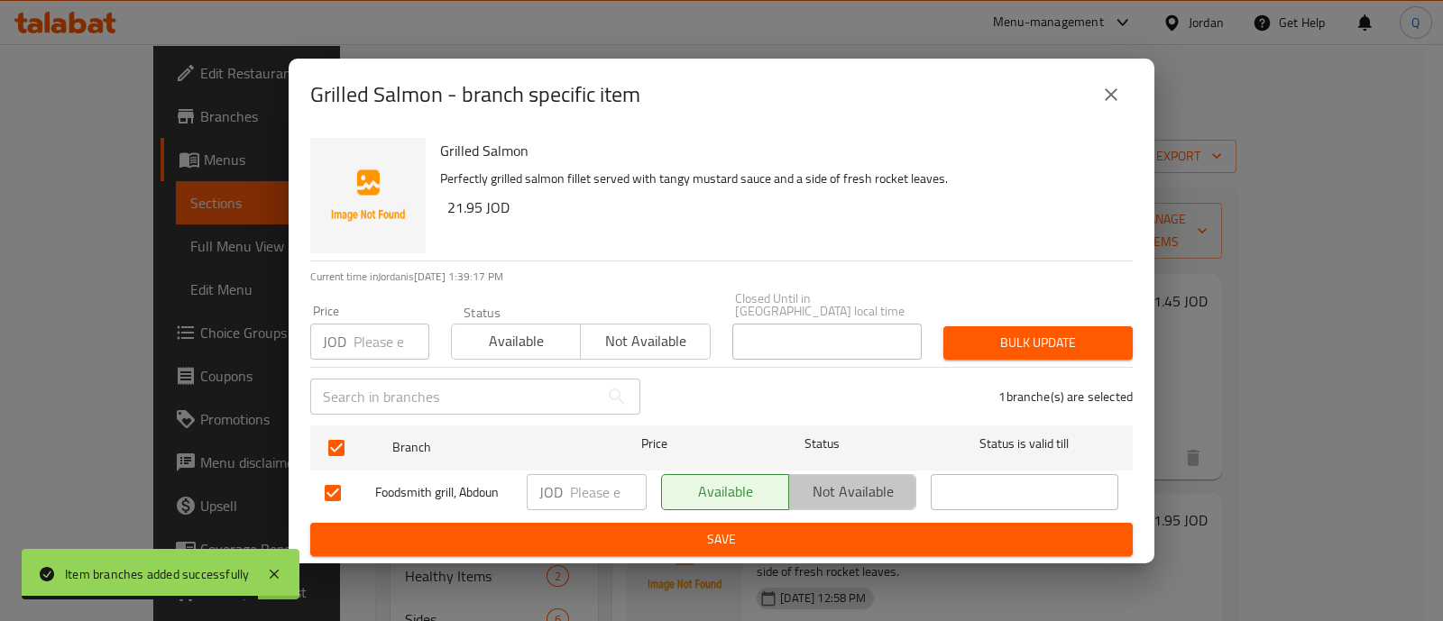
click at [852, 489] on span "Not available" at bounding box center [852, 492] width 113 height 26
click at [830, 529] on span "Save" at bounding box center [722, 540] width 794 height 23
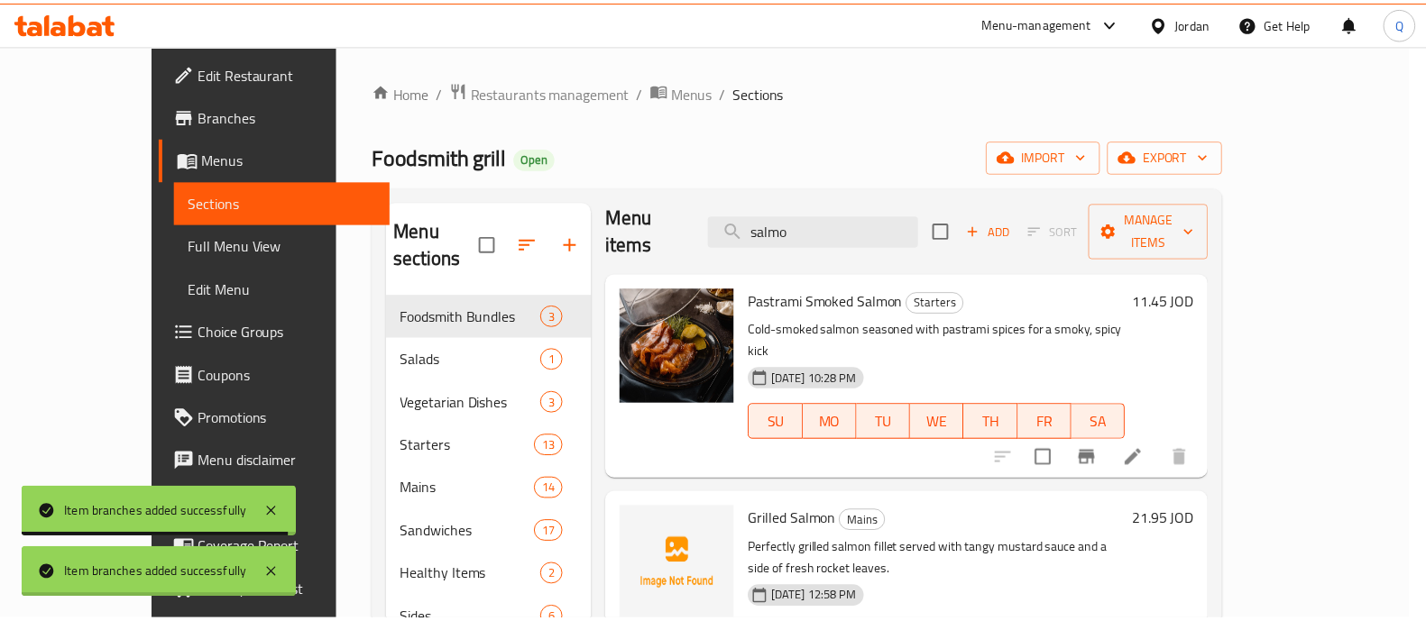
scroll to position [5, 0]
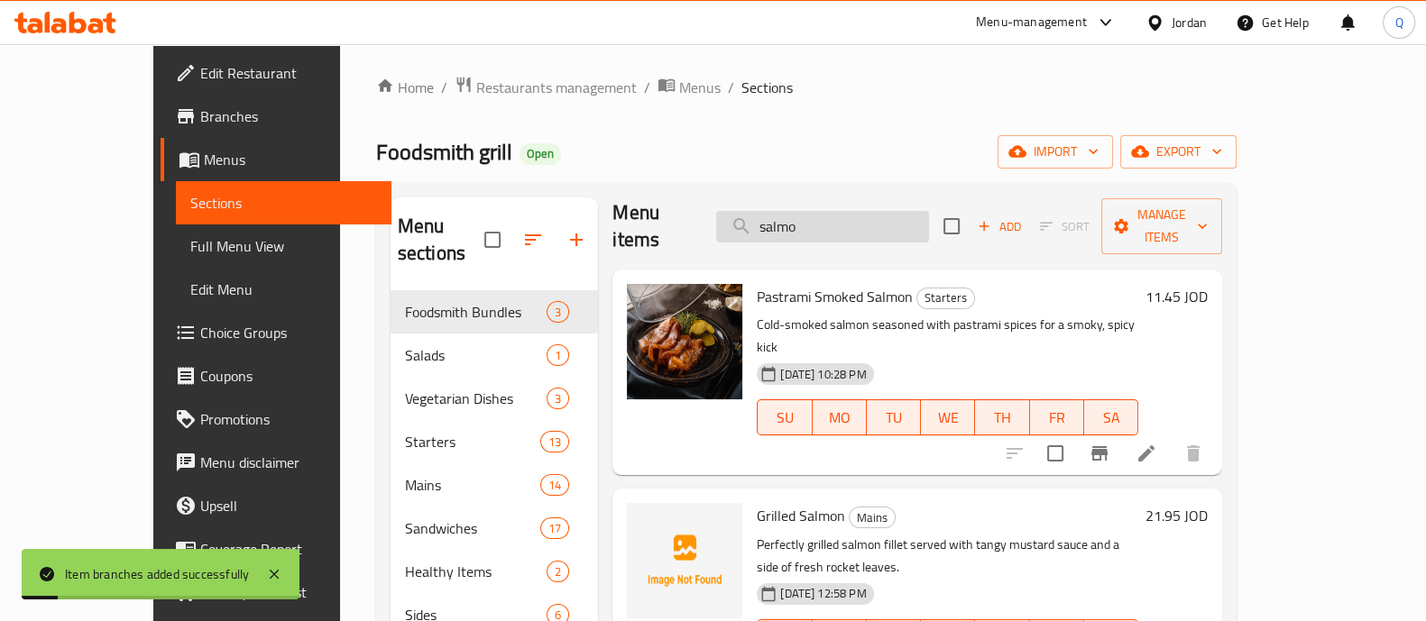
click at [859, 220] on input "salmo" at bounding box center [822, 227] width 213 height 32
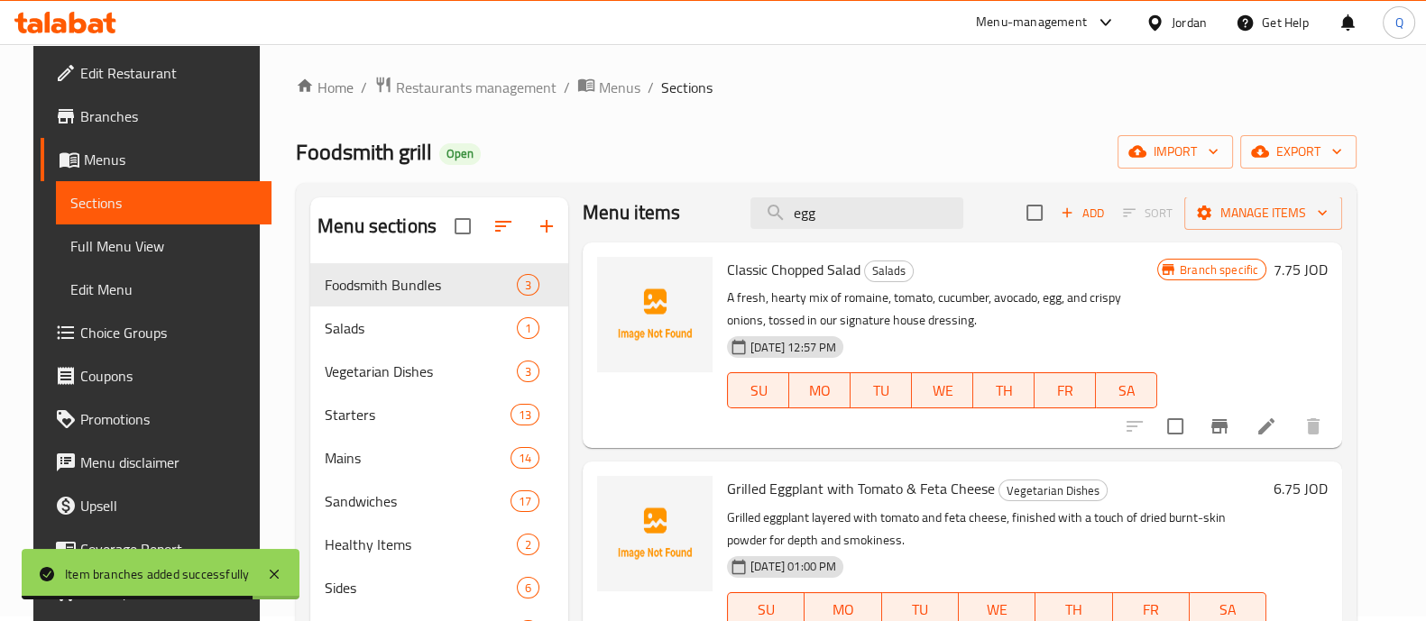
scroll to position [59, 0]
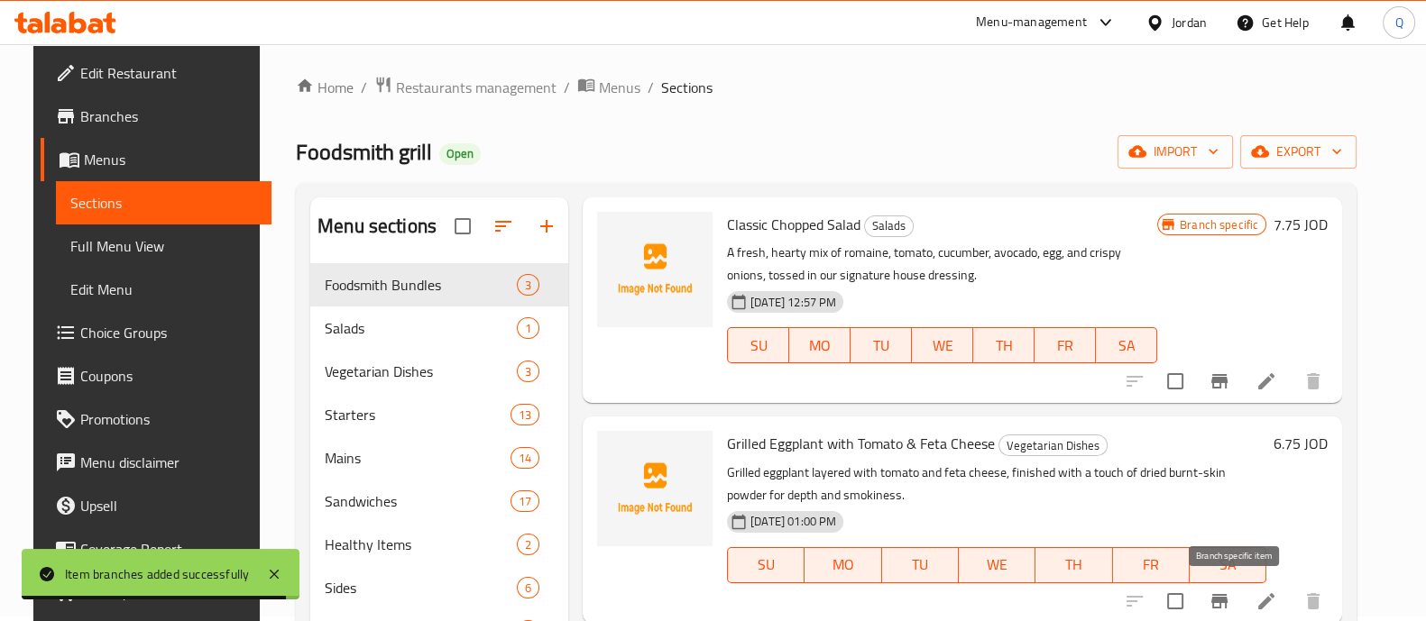
type input "egg"
click at [1227, 596] on icon "Branch-specific-item" at bounding box center [1219, 601] width 16 height 14
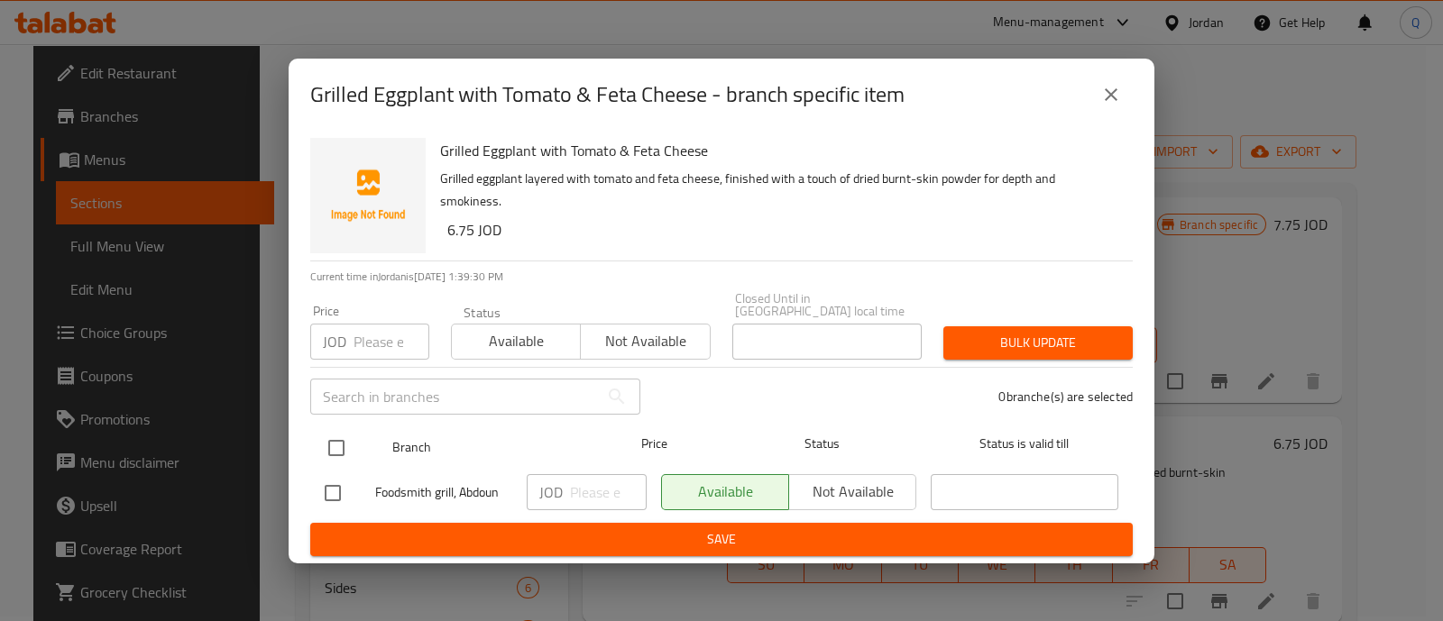
click at [338, 446] on input "checkbox" at bounding box center [336, 448] width 38 height 38
checkbox input "true"
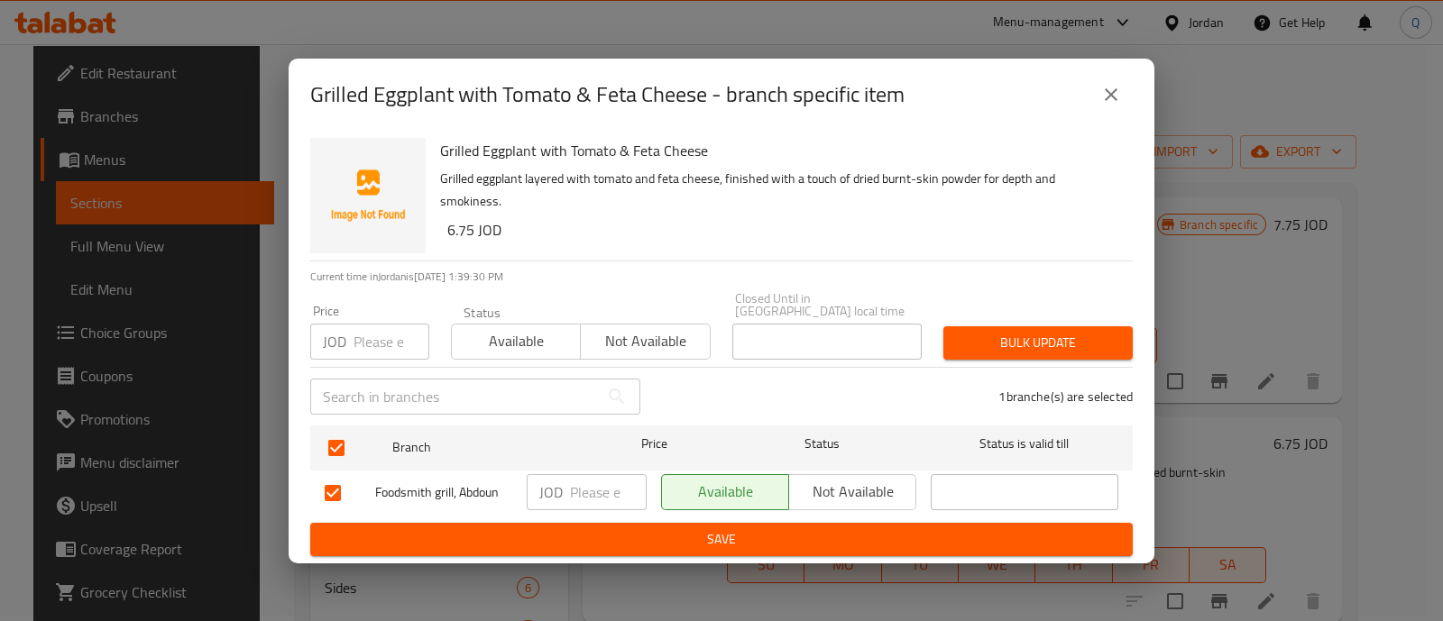
click at [827, 492] on span "Not available" at bounding box center [852, 492] width 113 height 26
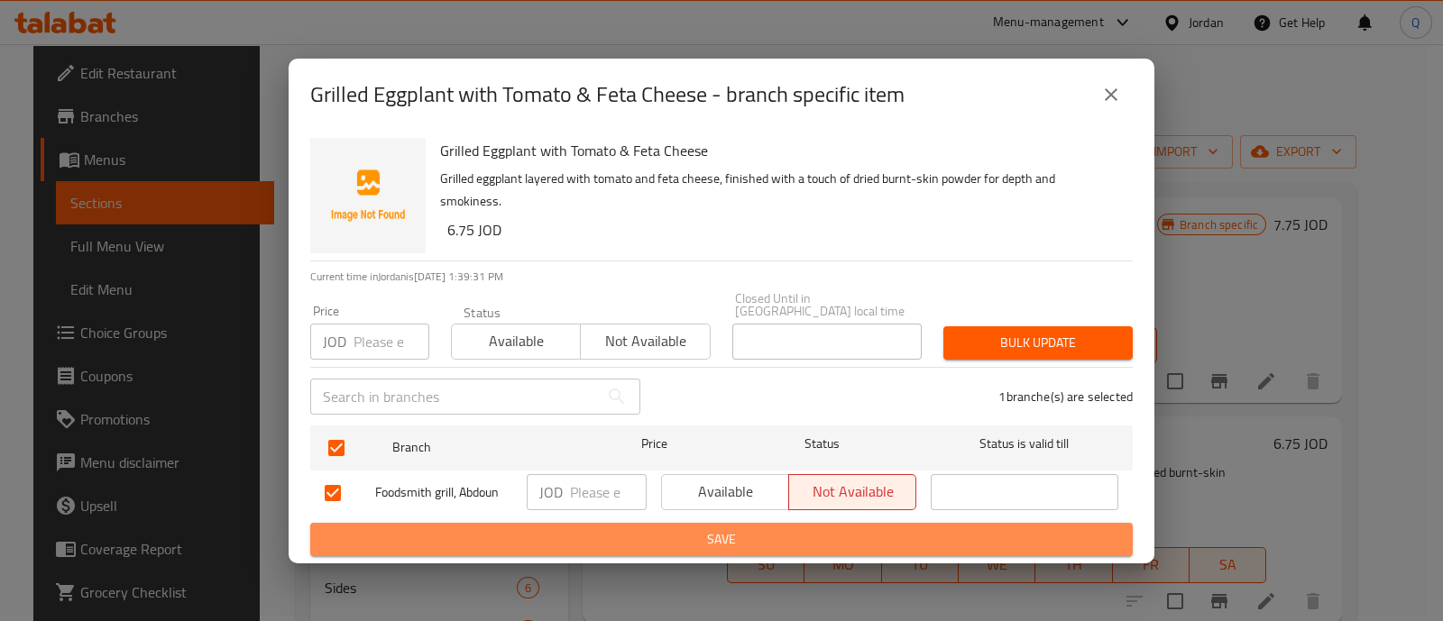
click at [817, 529] on span "Save" at bounding box center [722, 540] width 794 height 23
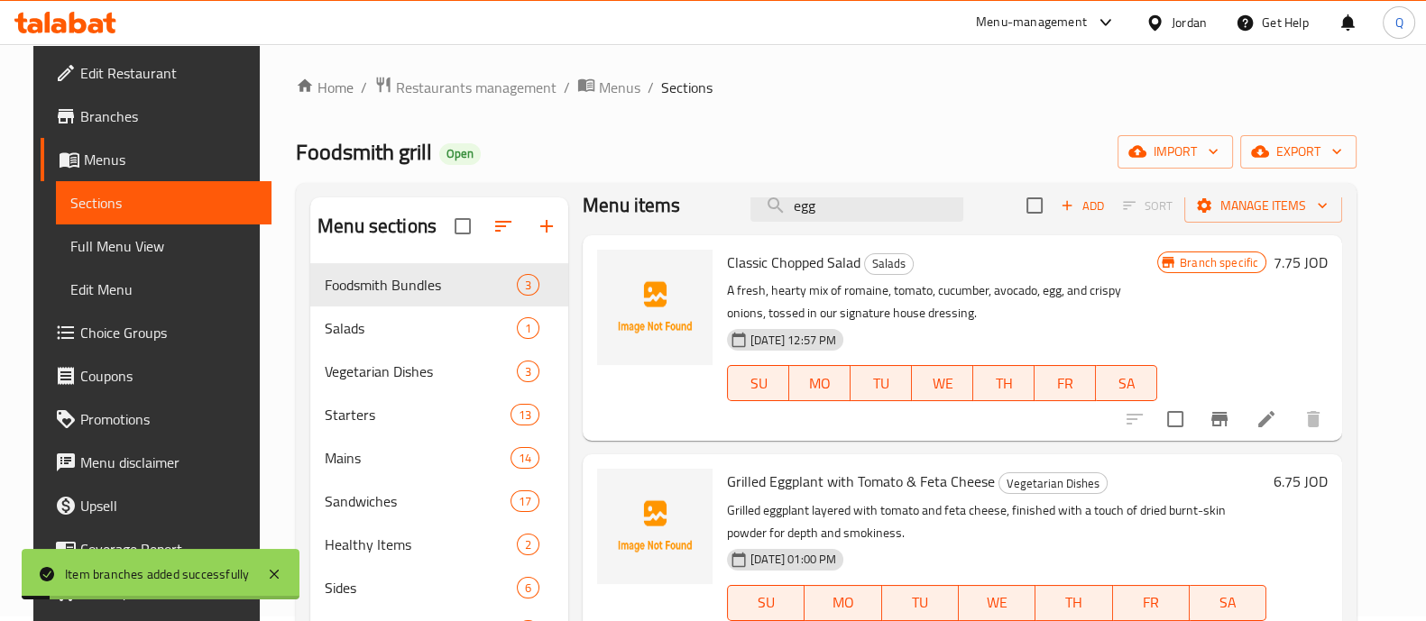
scroll to position [0, 0]
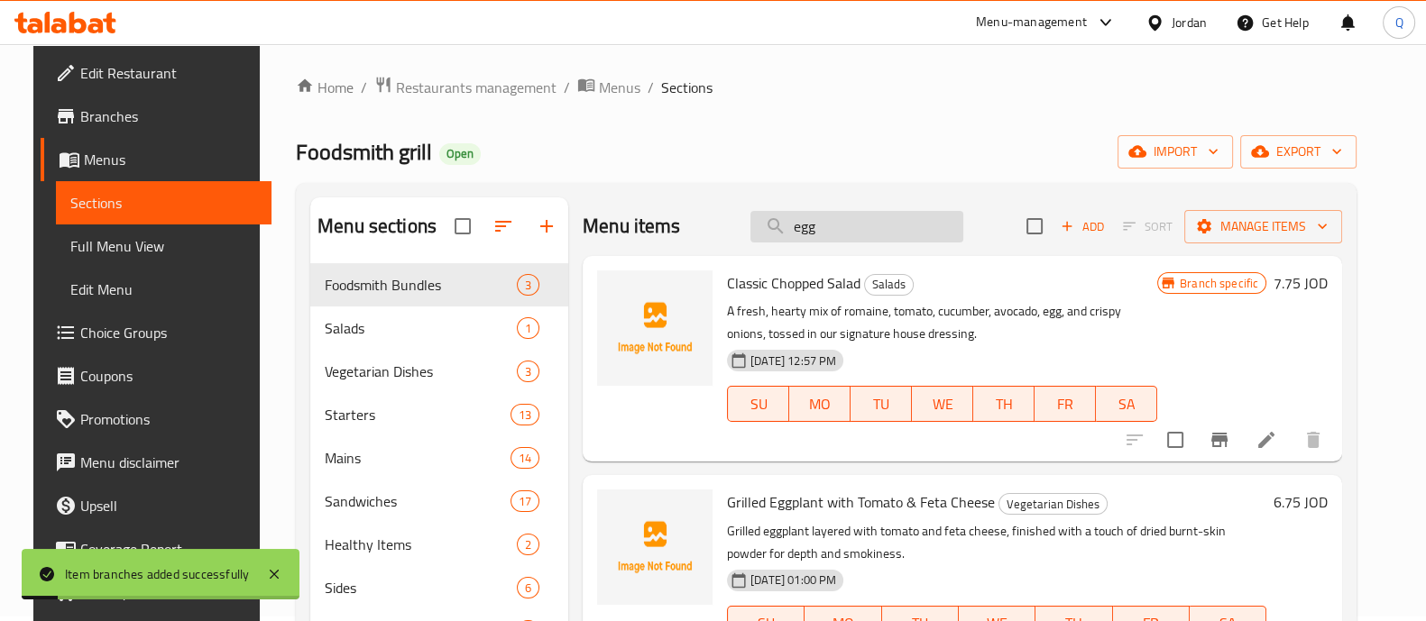
click at [829, 235] on input "egg" at bounding box center [856, 227] width 213 height 32
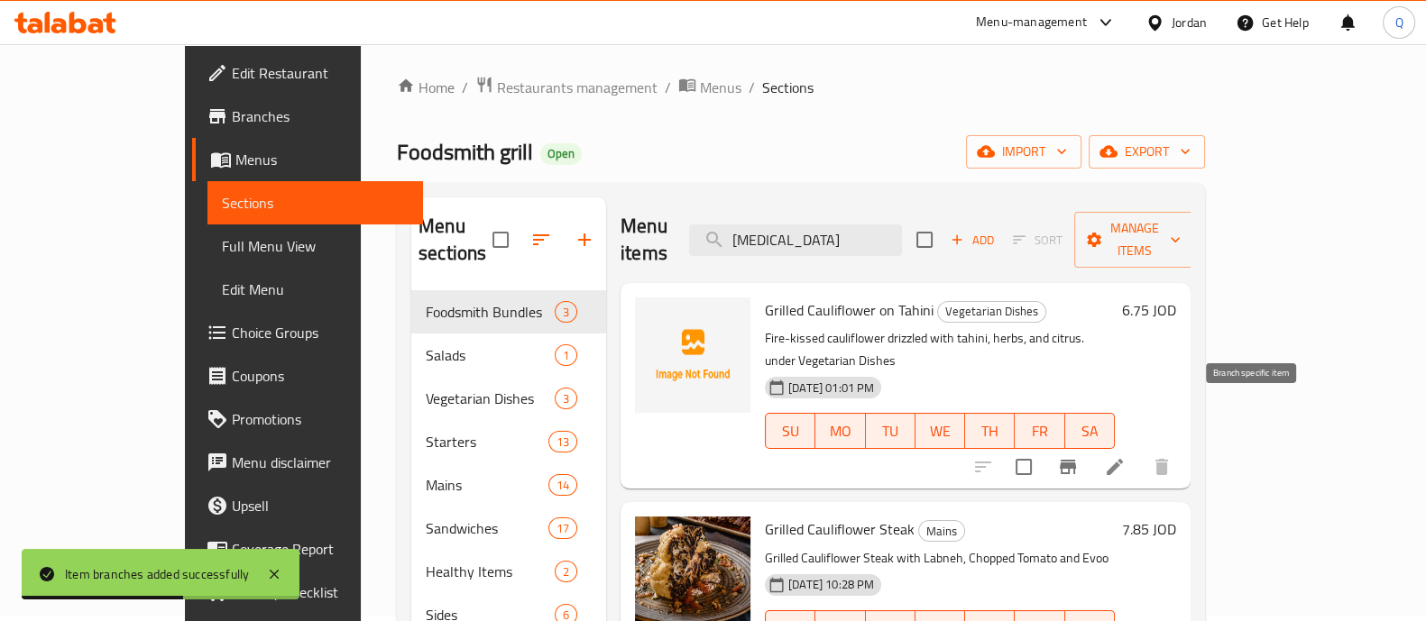
type input "[MEDICAL_DATA]"
click at [1089, 446] on button "Branch-specific-item" at bounding box center [1067, 467] width 43 height 43
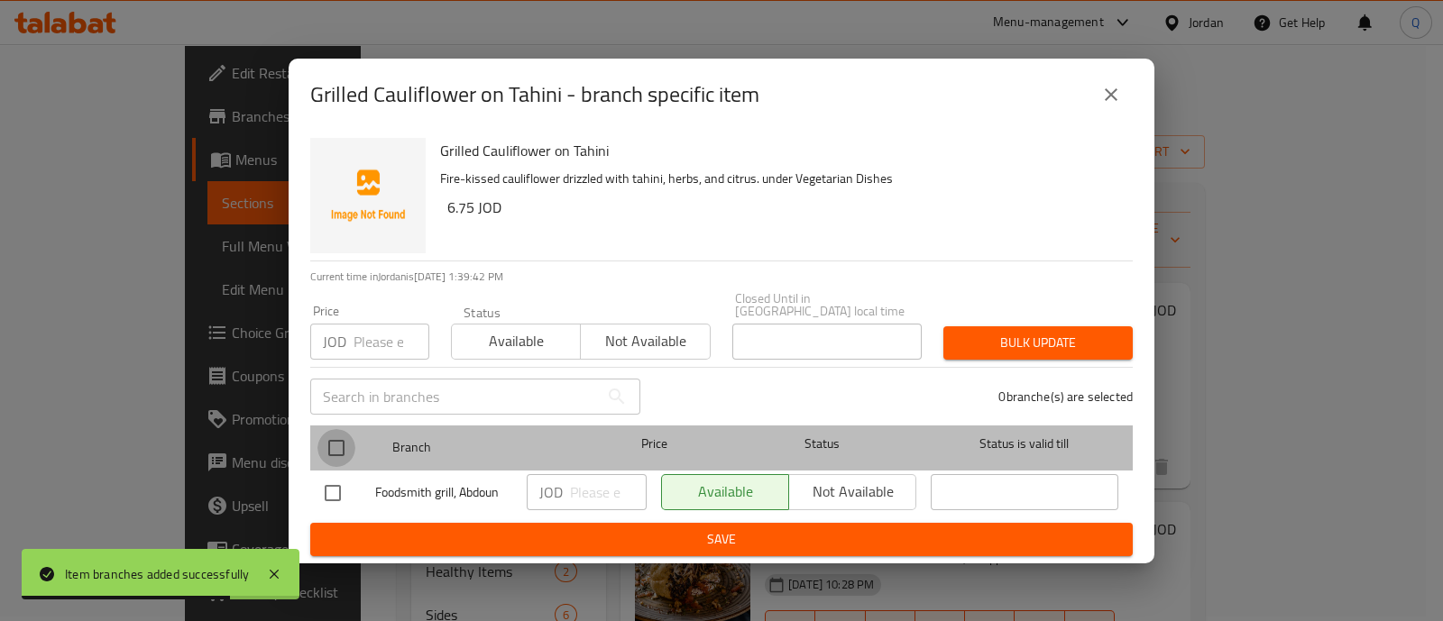
click at [331, 429] on input "checkbox" at bounding box center [336, 448] width 38 height 38
checkbox input "true"
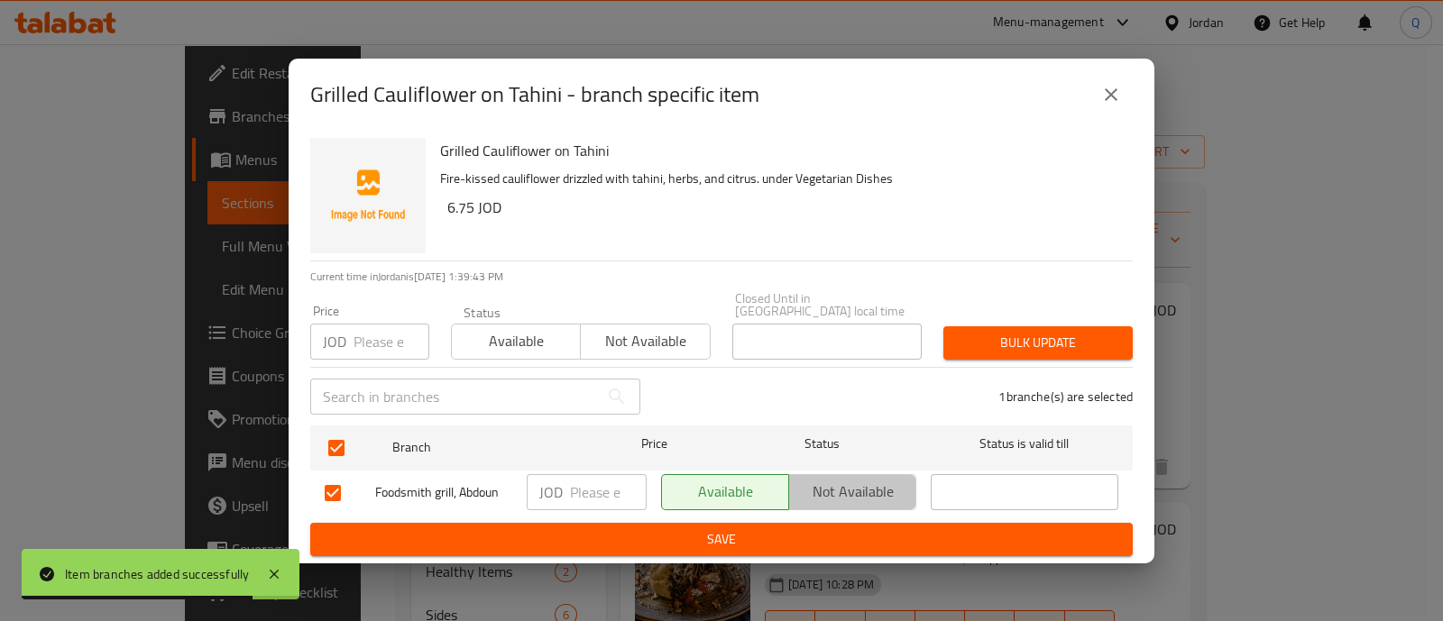
click at [818, 490] on span "Not available" at bounding box center [852, 492] width 113 height 26
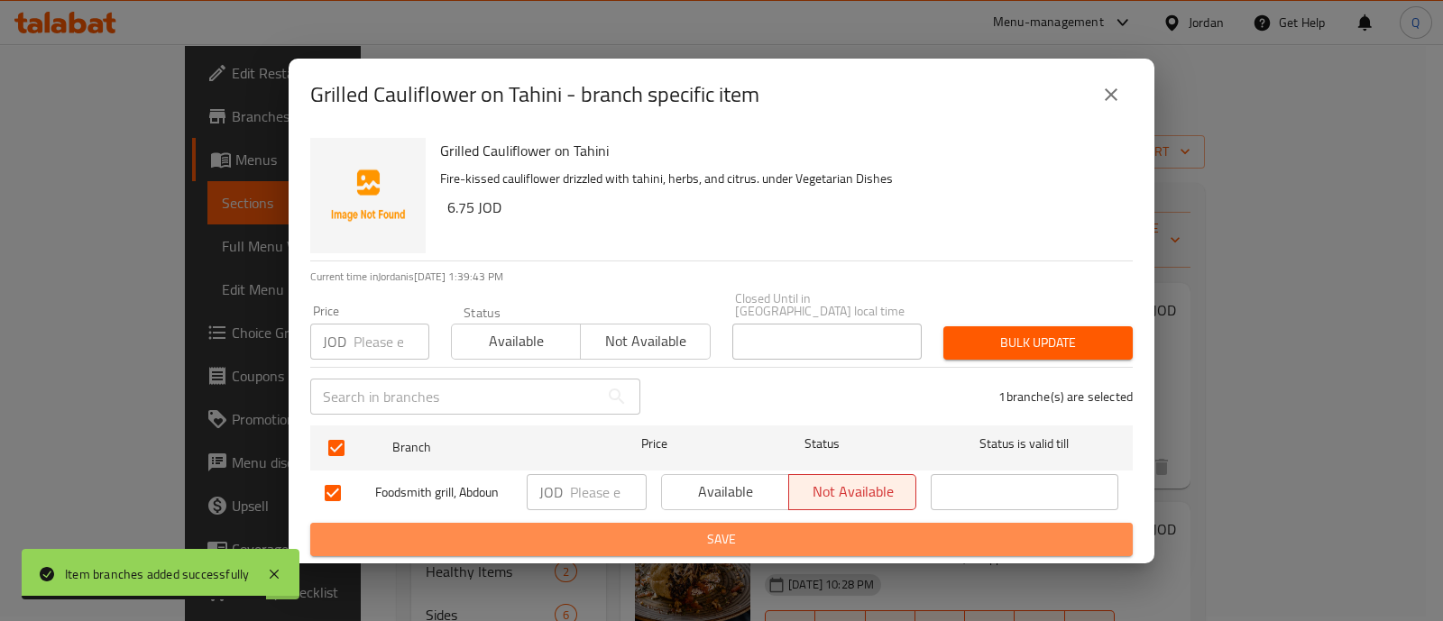
click at [802, 532] on span "Save" at bounding box center [722, 540] width 794 height 23
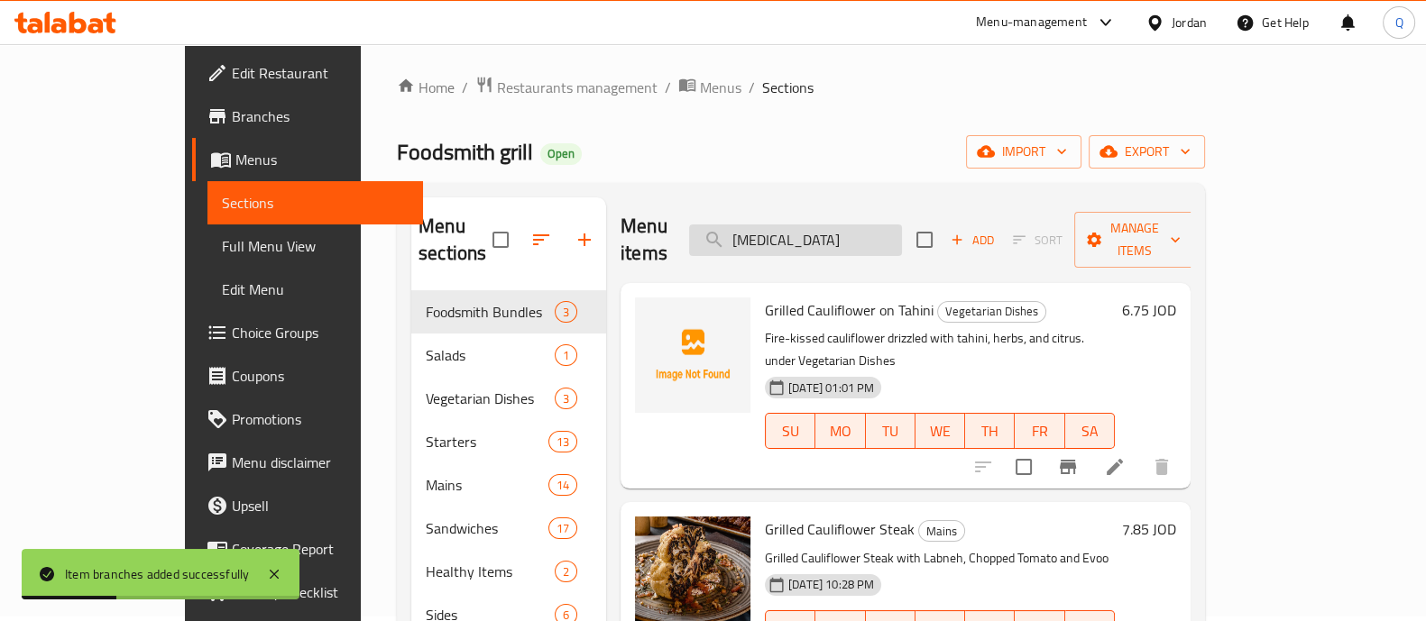
click at [852, 238] on input "[MEDICAL_DATA]" at bounding box center [795, 241] width 213 height 32
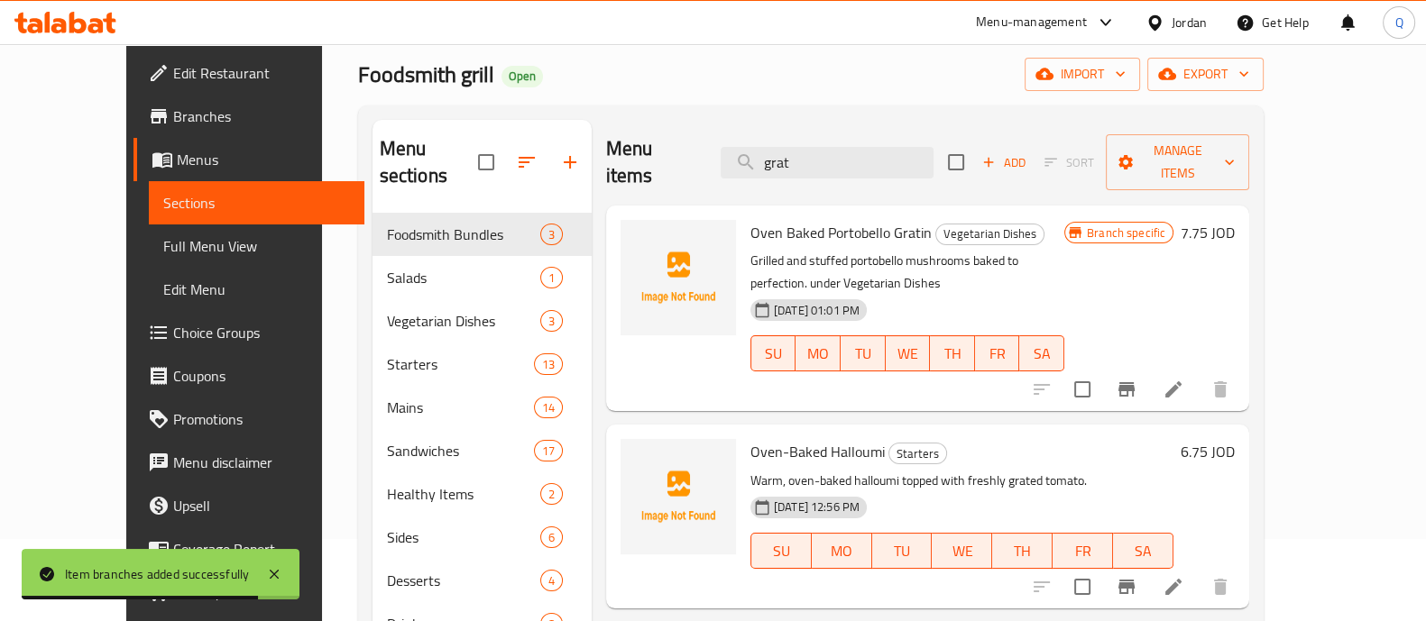
scroll to position [117, 0]
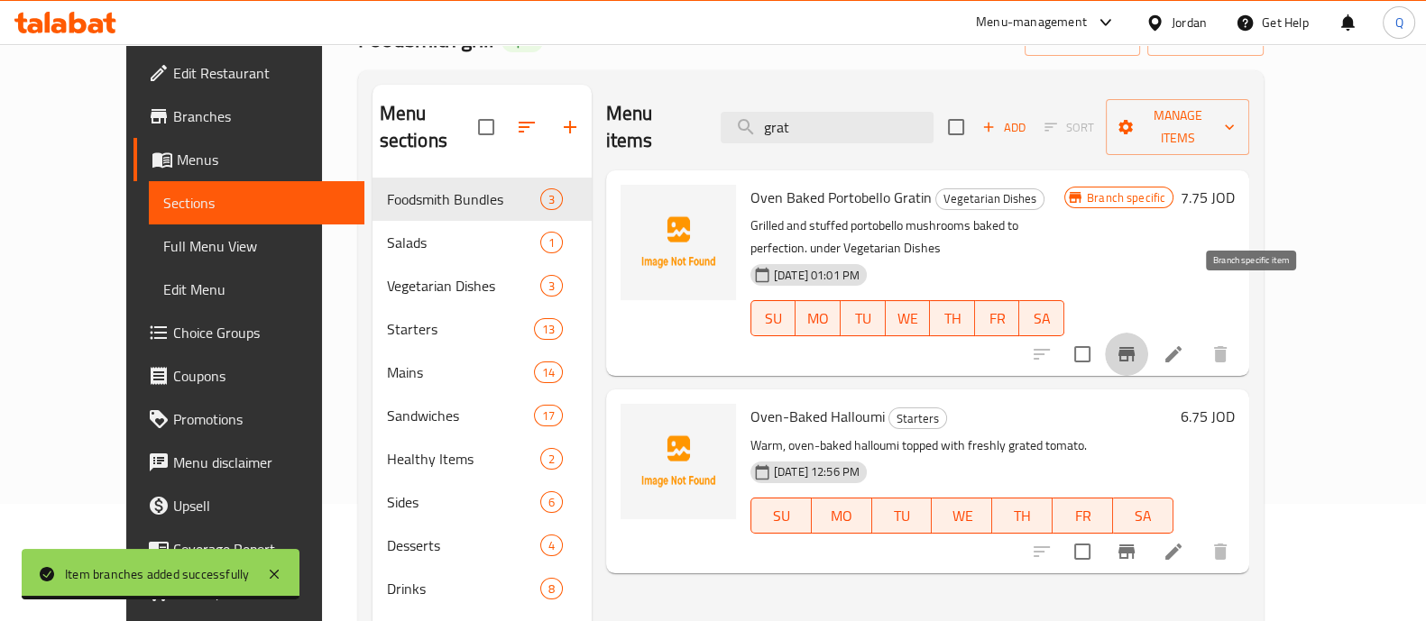
click at [1135, 347] on icon "Branch-specific-item" at bounding box center [1126, 354] width 16 height 14
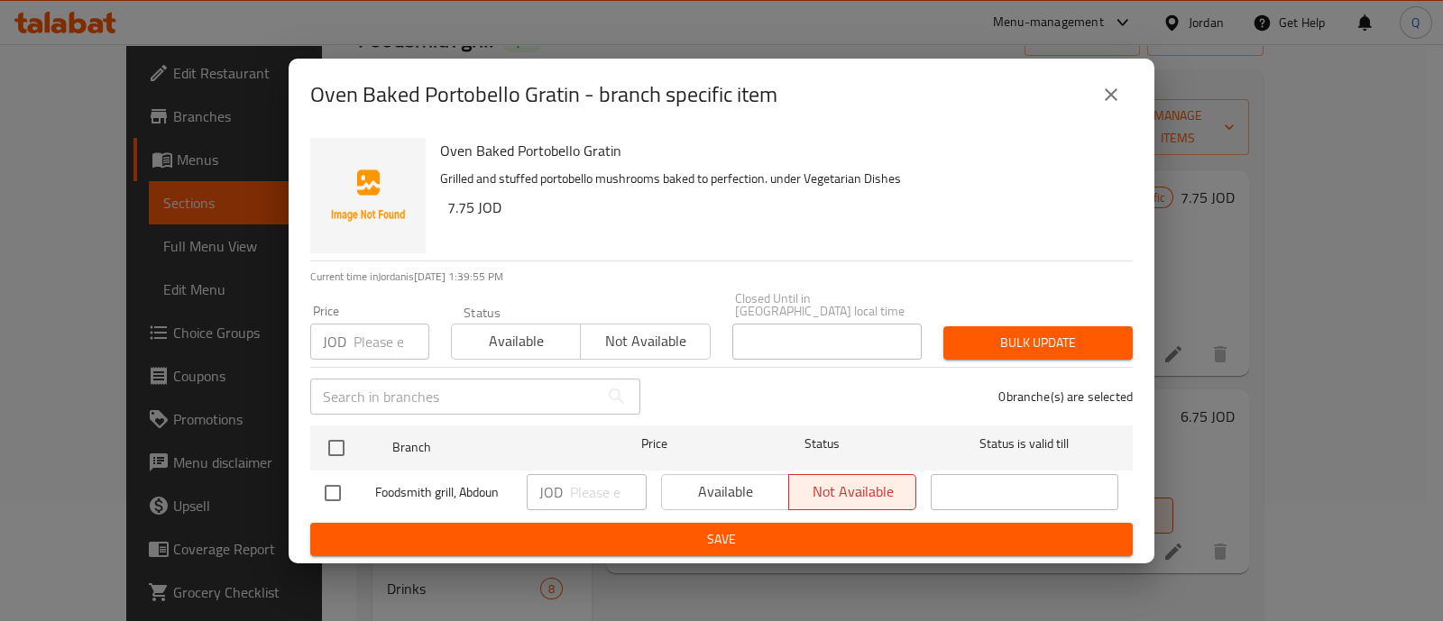
click at [1126, 110] on button "close" at bounding box center [1110, 94] width 43 height 43
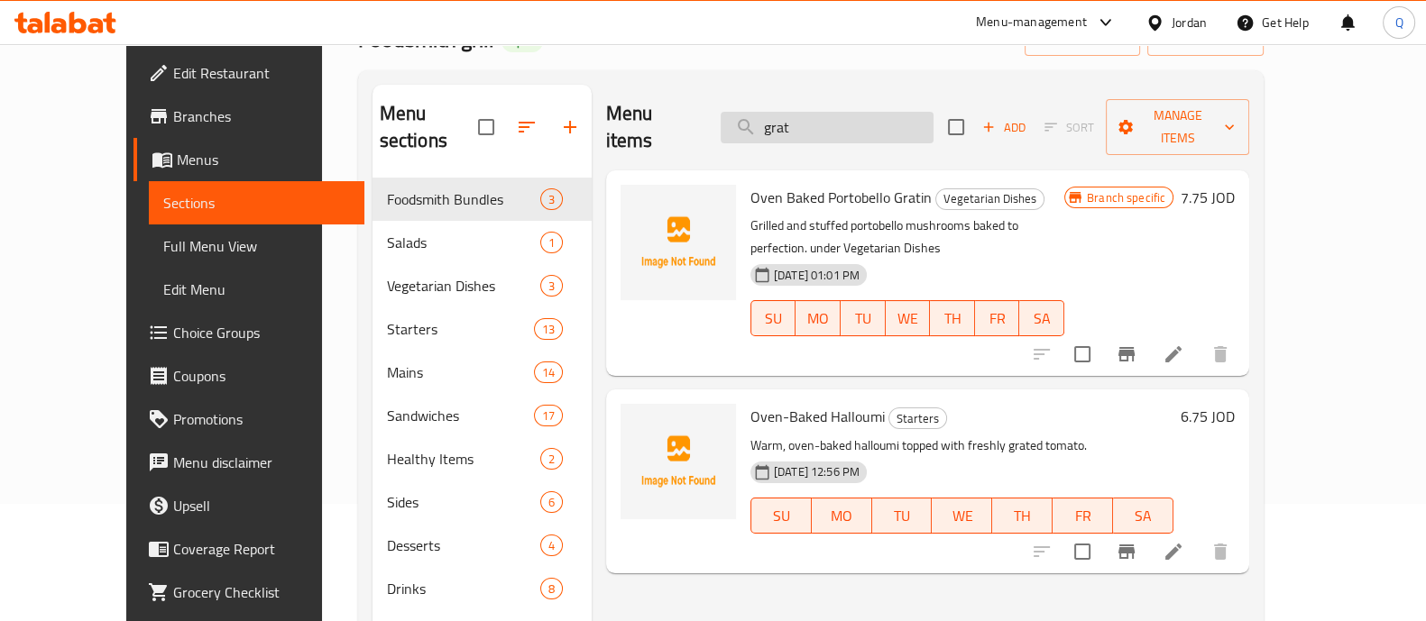
click at [870, 112] on input "grat" at bounding box center [827, 128] width 213 height 32
click at [874, 118] on input "grat" at bounding box center [827, 128] width 213 height 32
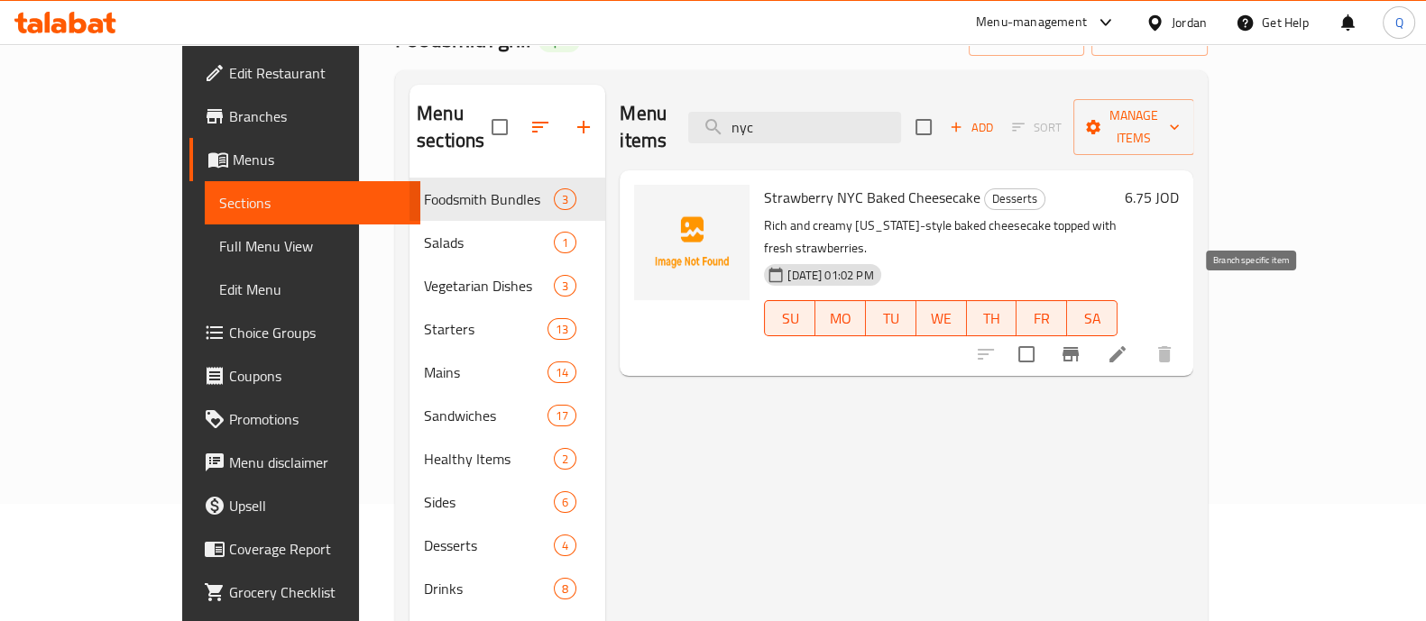
type input "nyc"
click at [1079, 347] on icon "Branch-specific-item" at bounding box center [1070, 354] width 16 height 14
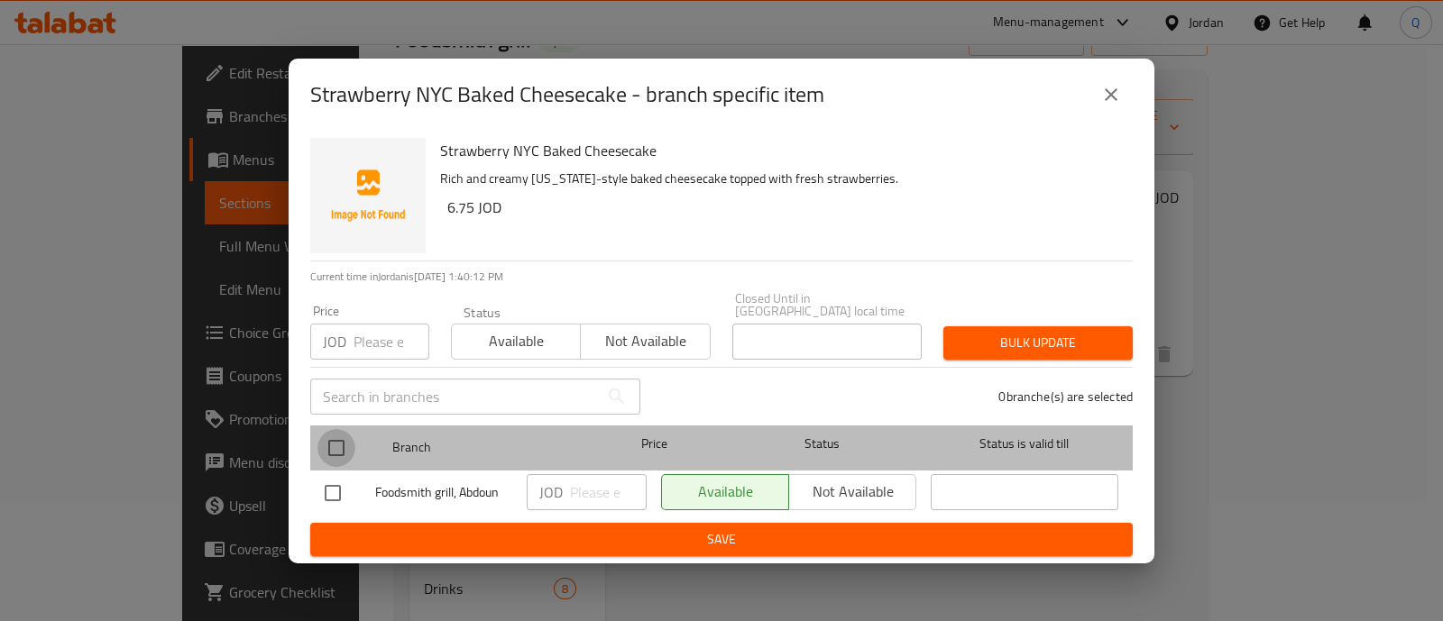
click at [343, 446] on input "checkbox" at bounding box center [336, 448] width 38 height 38
checkbox input "true"
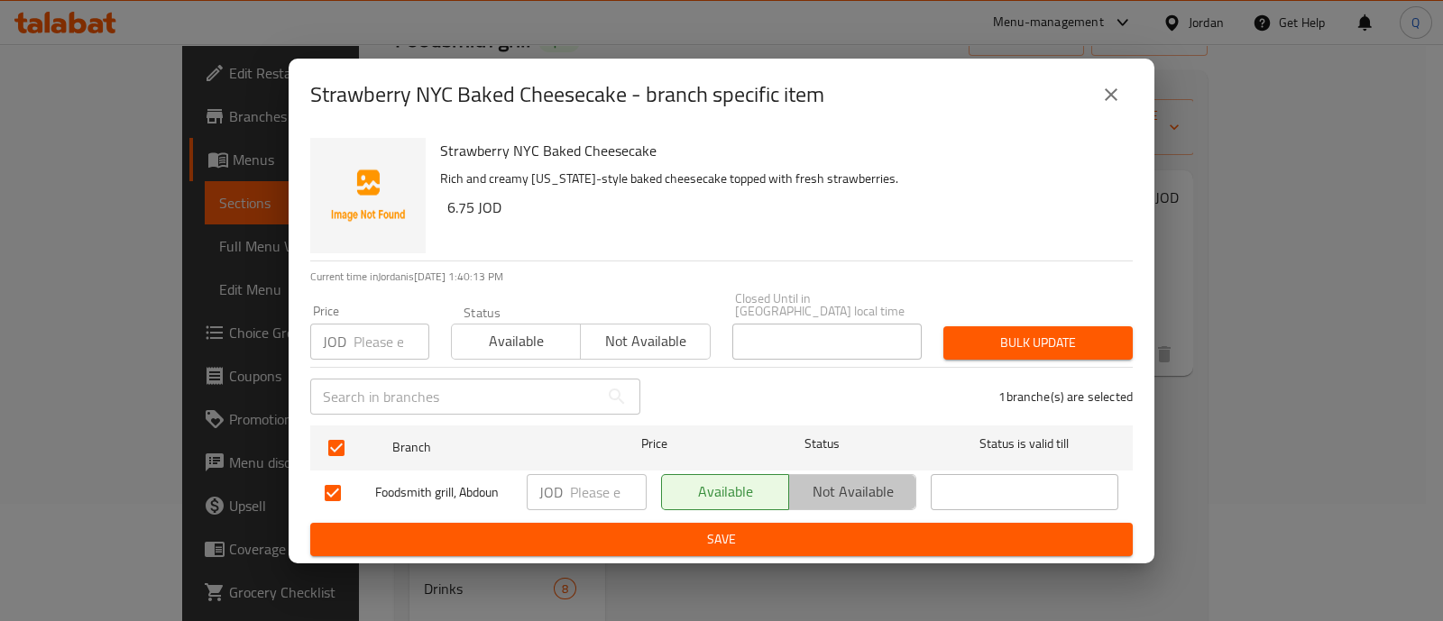
click at [826, 480] on span "Not available" at bounding box center [852, 492] width 113 height 26
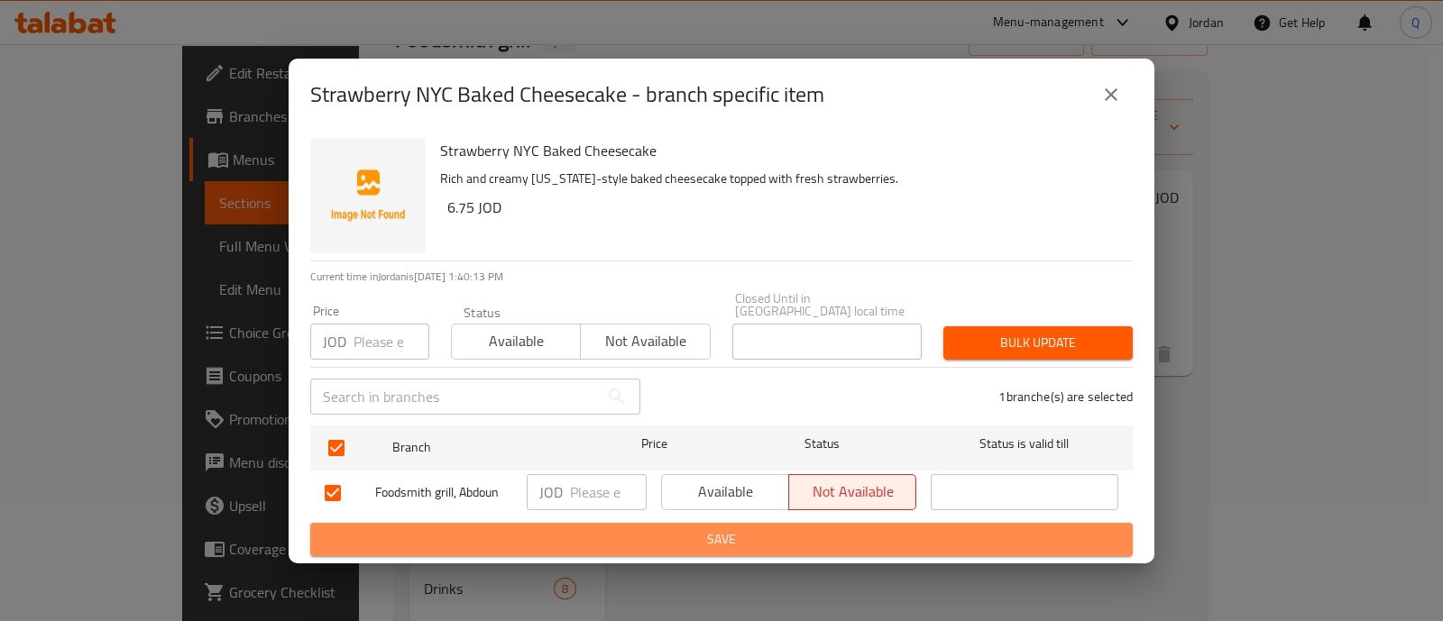
click at [833, 531] on span "Save" at bounding box center [722, 540] width 794 height 23
